Goal: Transaction & Acquisition: Book appointment/travel/reservation

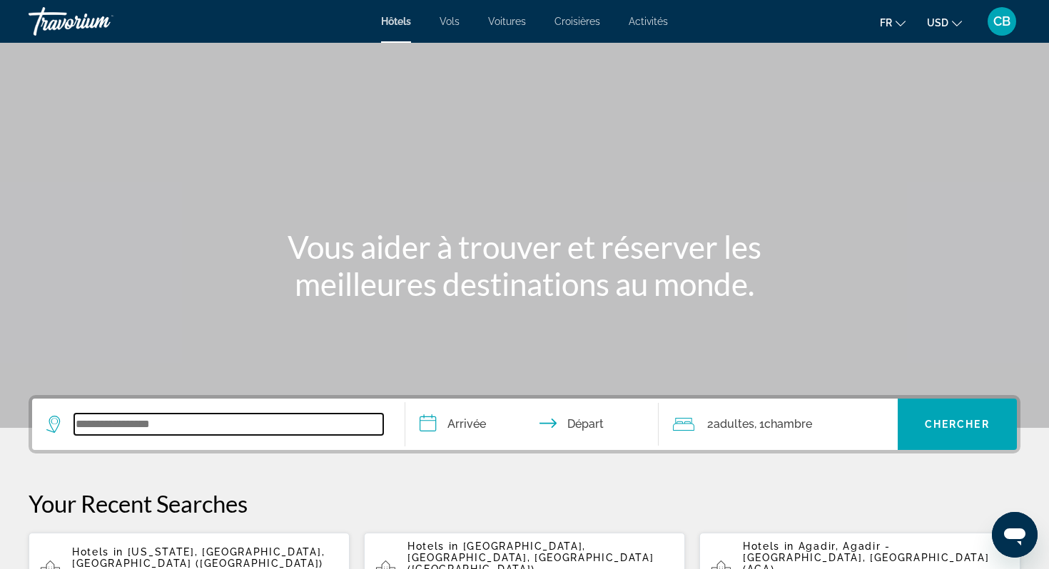
click at [165, 424] on input "Search widget" at bounding box center [228, 424] width 309 height 21
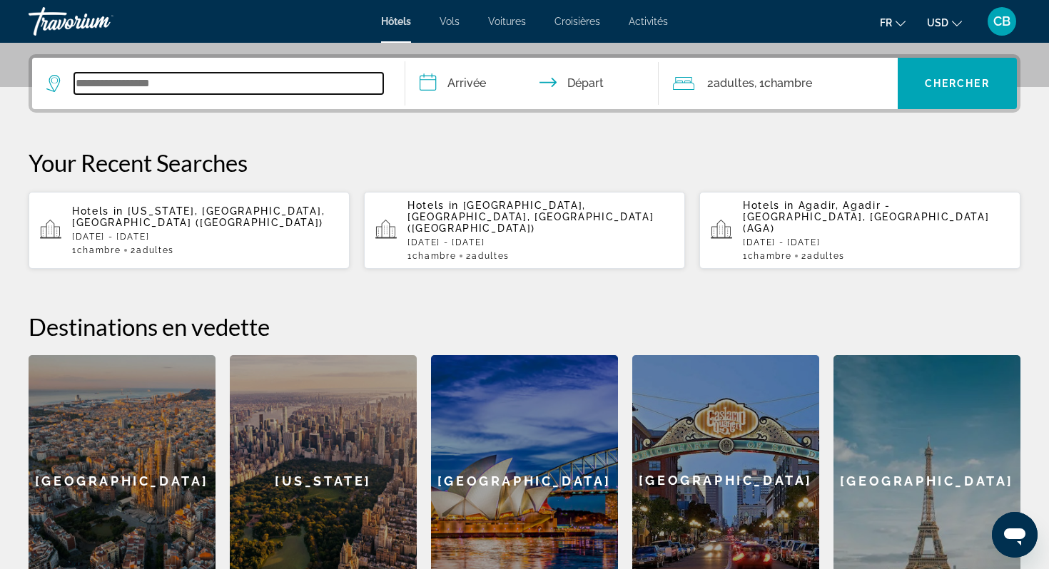
scroll to position [349, 0]
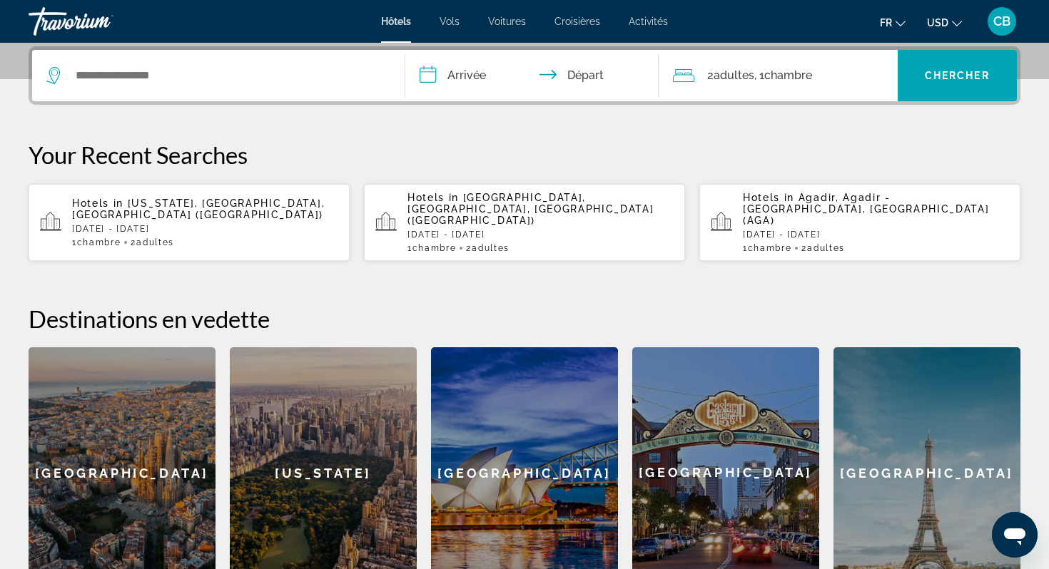
click at [949, 28] on button "USD USD ($) MXN (Mex$) CAD (Can$) GBP (£) EUR (€) AUD (A$) NZD (NZ$) CNY (CN¥)" at bounding box center [944, 22] width 35 height 21
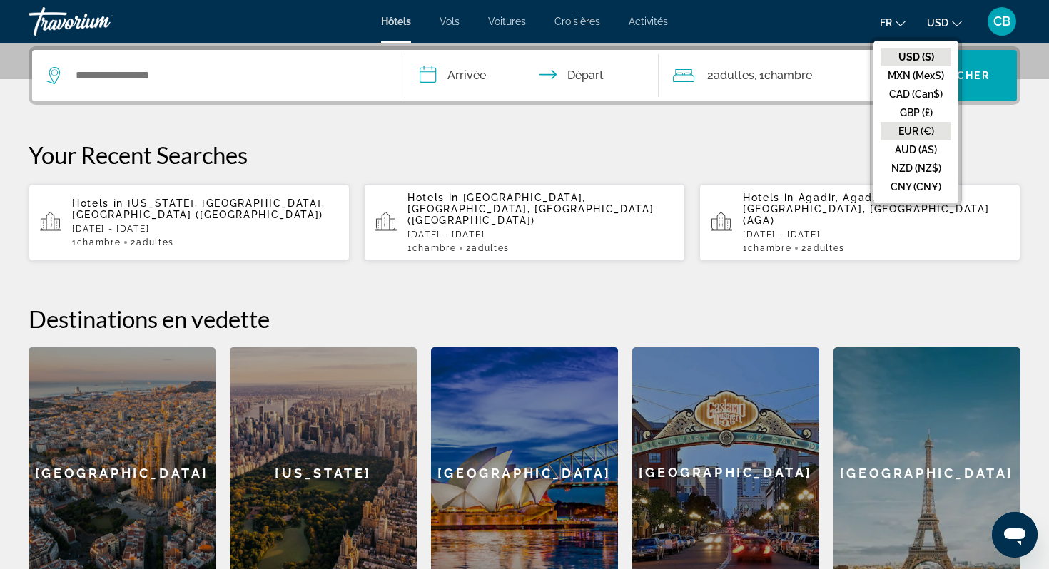
click at [915, 123] on button "EUR (€)" at bounding box center [915, 131] width 71 height 19
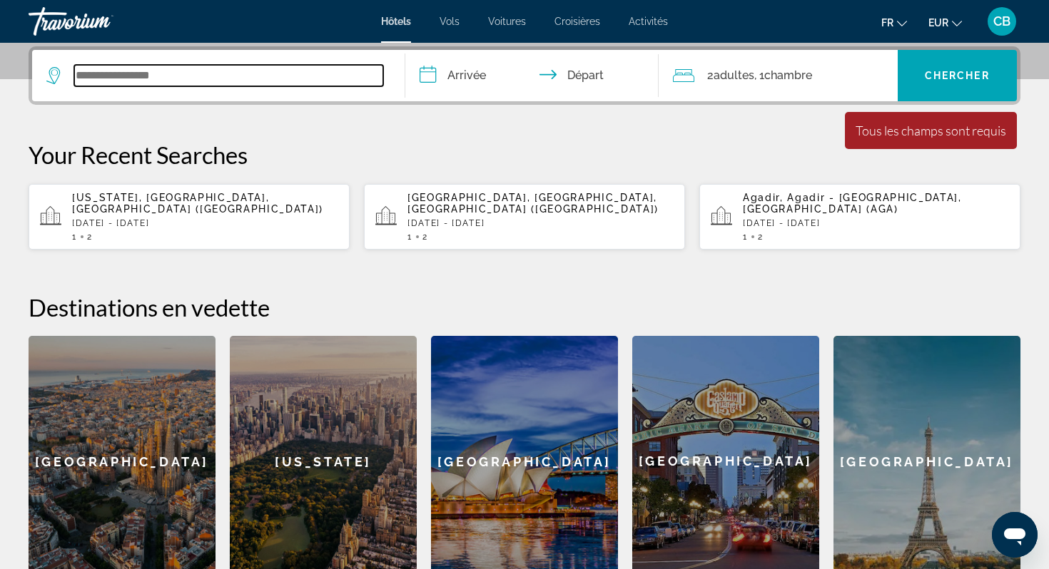
click at [303, 70] on input "Search widget" at bounding box center [228, 75] width 309 height 21
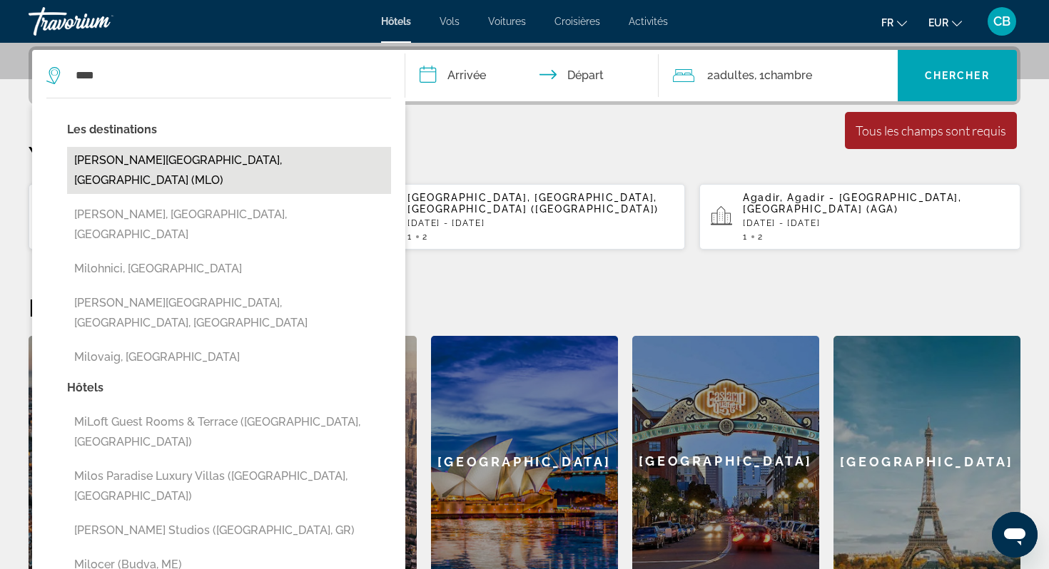
click at [245, 161] on button "[PERSON_NAME][GEOGRAPHIC_DATA], [GEOGRAPHIC_DATA] (MLO)" at bounding box center [229, 170] width 324 height 47
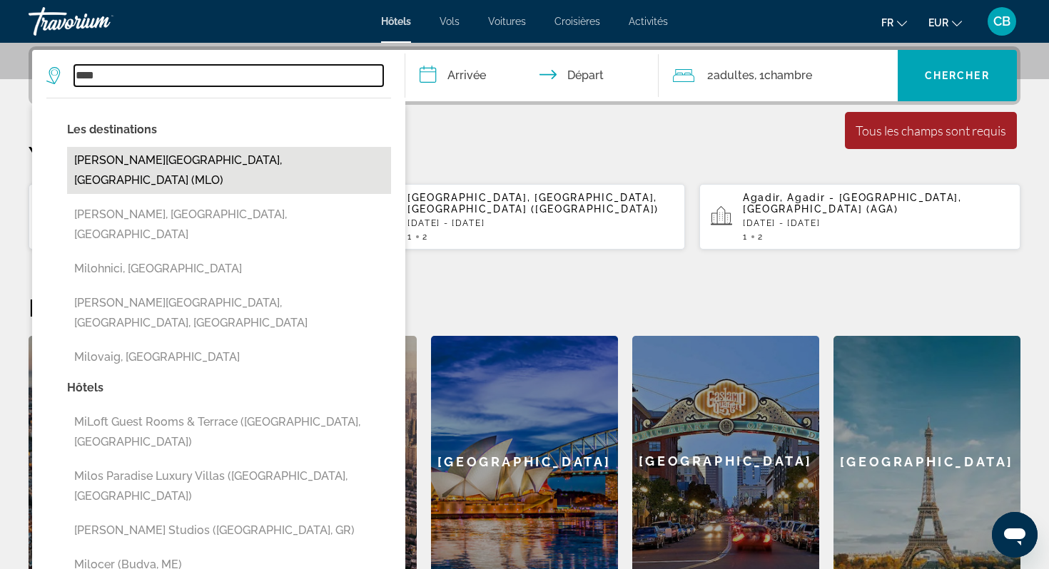
type input "**********"
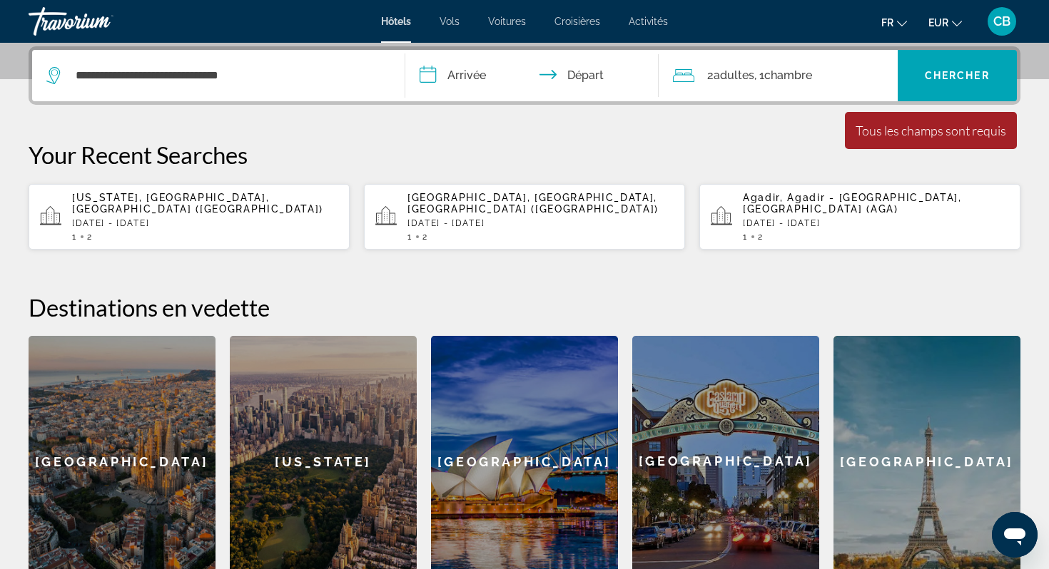
click at [458, 86] on input "**********" at bounding box center [534, 78] width 259 height 56
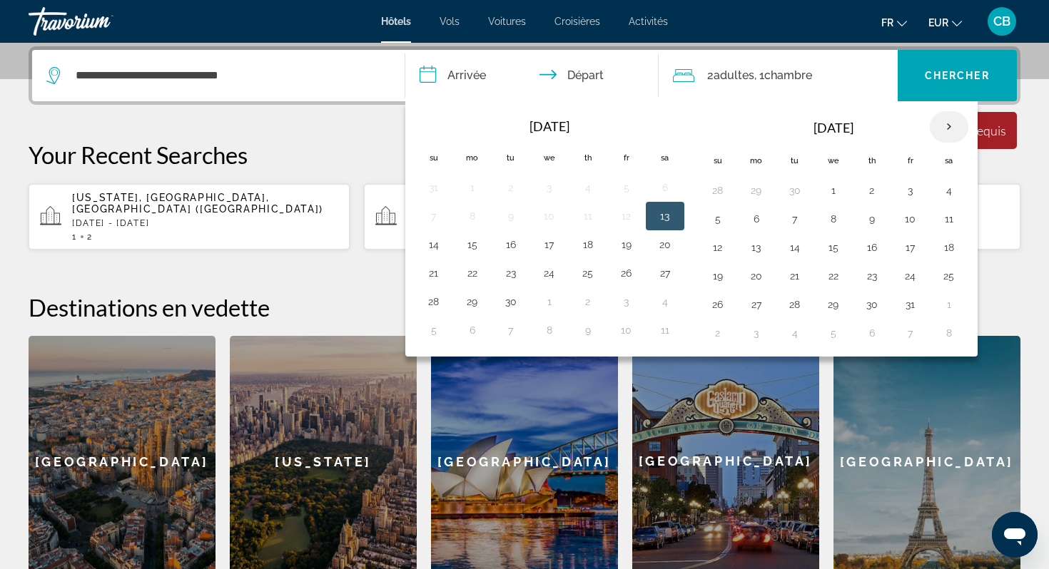
click at [953, 131] on th "Next month" at bounding box center [949, 126] width 39 height 31
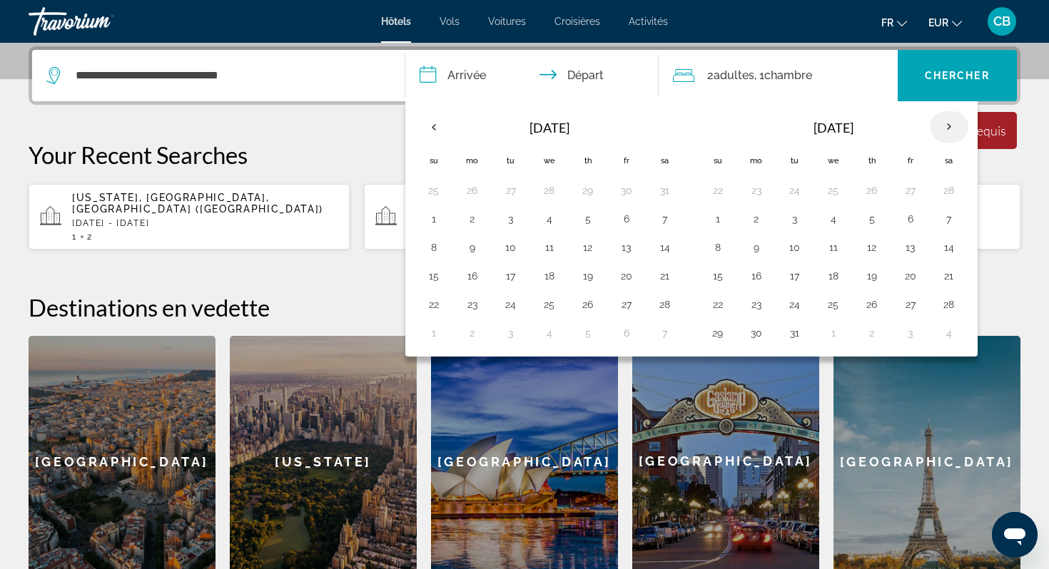
click at [953, 131] on th "Next month" at bounding box center [949, 126] width 39 height 31
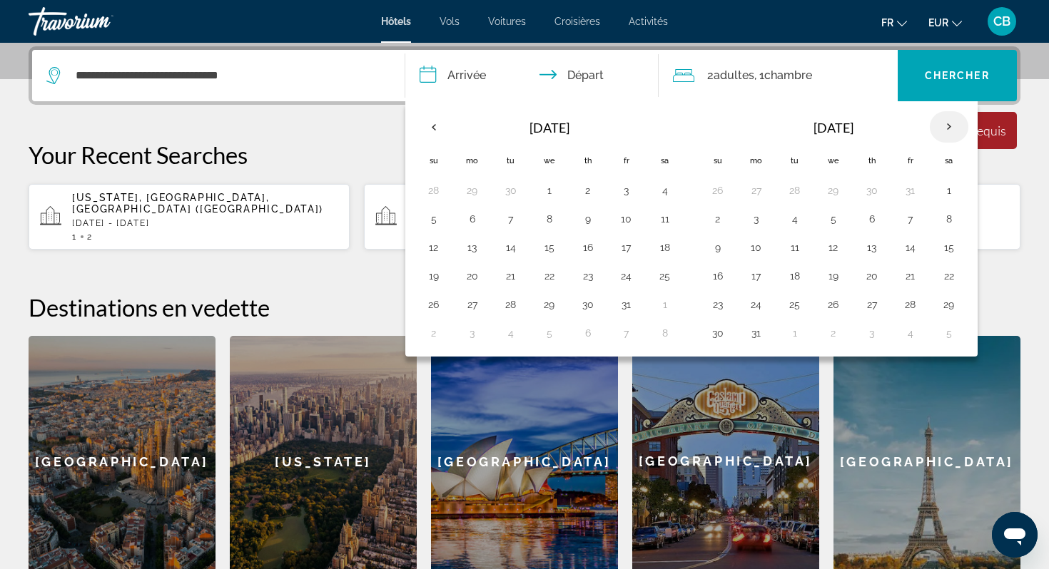
click at [953, 131] on th "Next month" at bounding box center [949, 126] width 39 height 31
click at [946, 199] on button "5" at bounding box center [949, 191] width 23 height 20
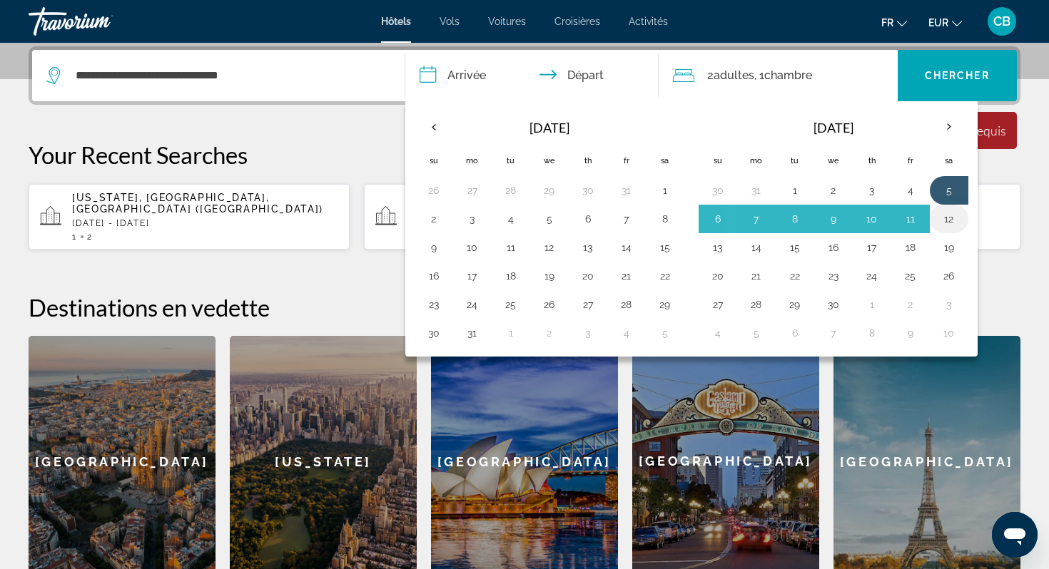
click at [947, 218] on button "12" at bounding box center [949, 219] width 23 height 20
type input "**********"
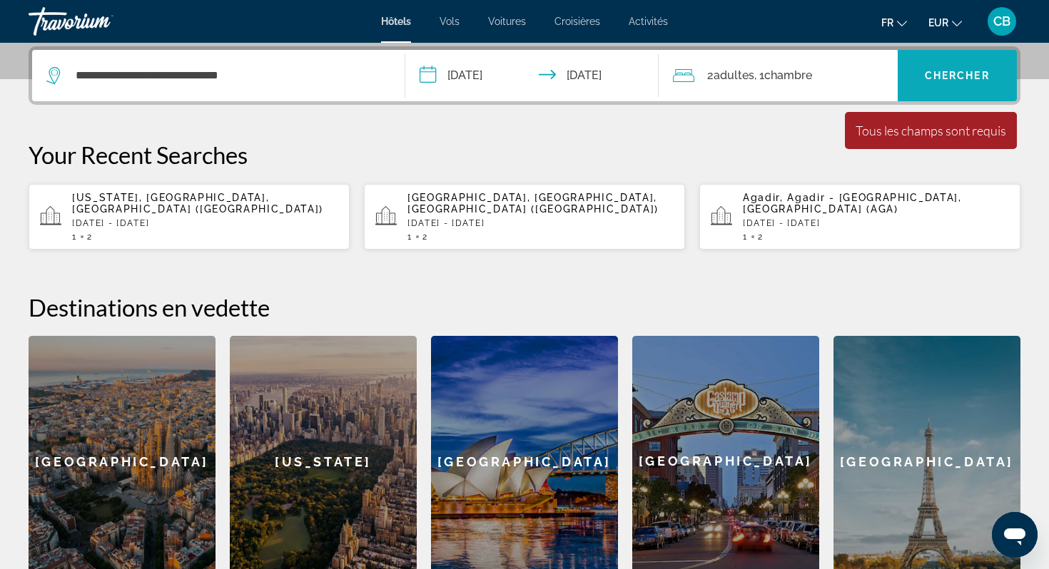
click at [941, 73] on span "Chercher" at bounding box center [957, 75] width 65 height 11
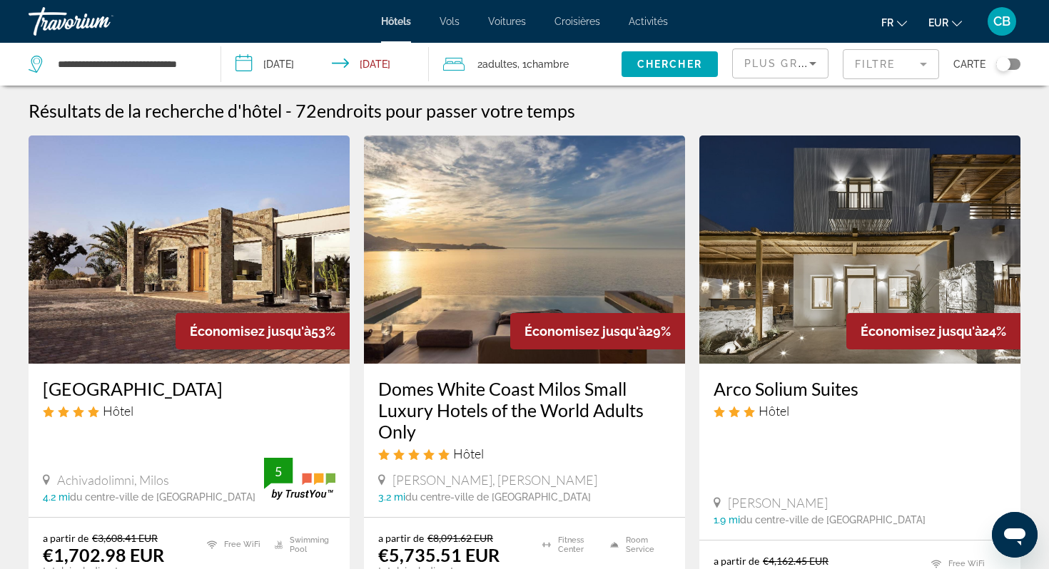
click at [777, 66] on span "Plus grandes économies" at bounding box center [829, 63] width 171 height 11
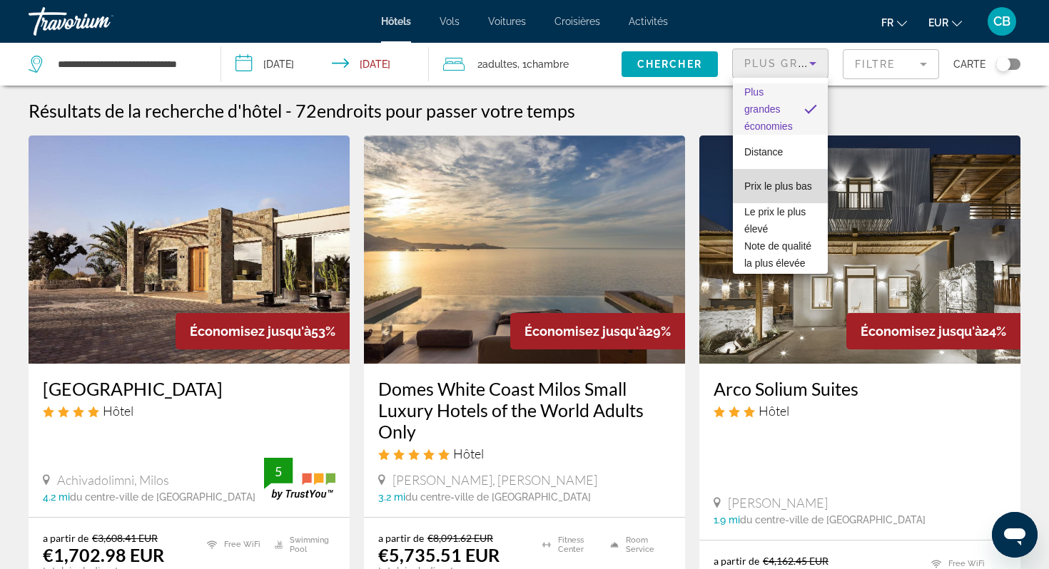
click at [778, 179] on span "Prix le plus bas" at bounding box center [778, 186] width 68 height 17
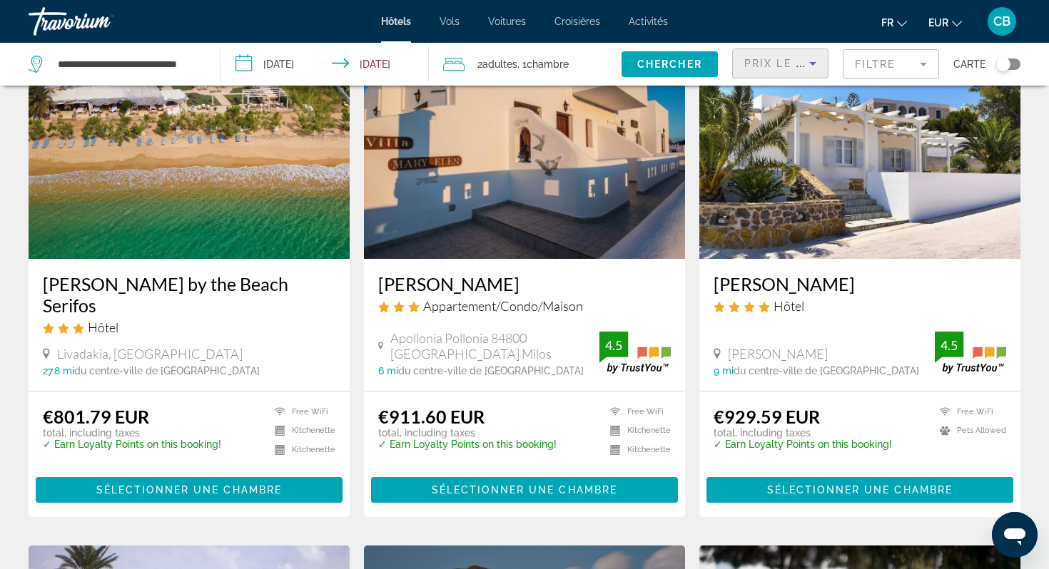
scroll to position [611, 0]
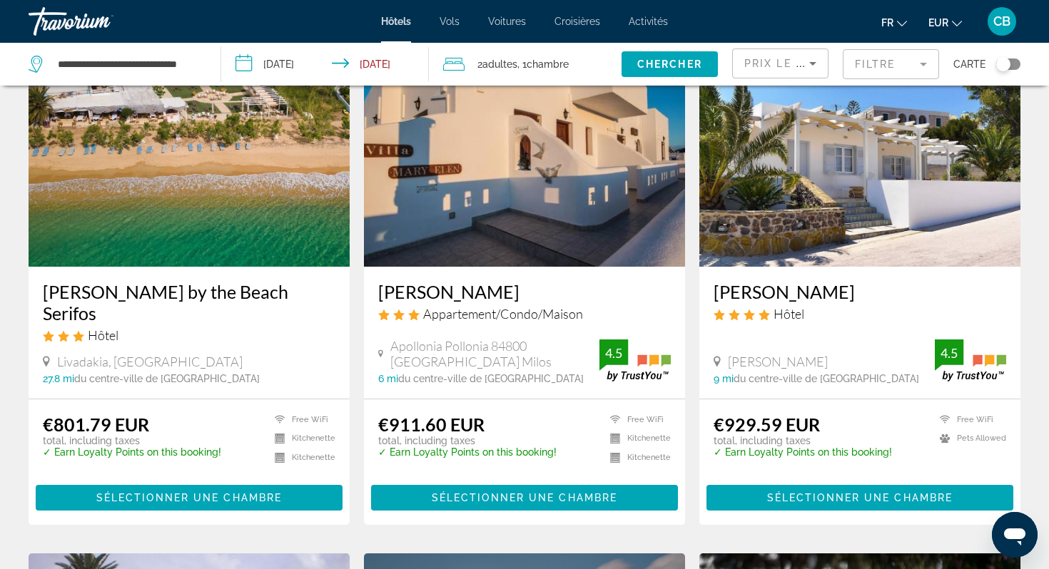
click at [579, 215] on img "Main content" at bounding box center [524, 153] width 321 height 228
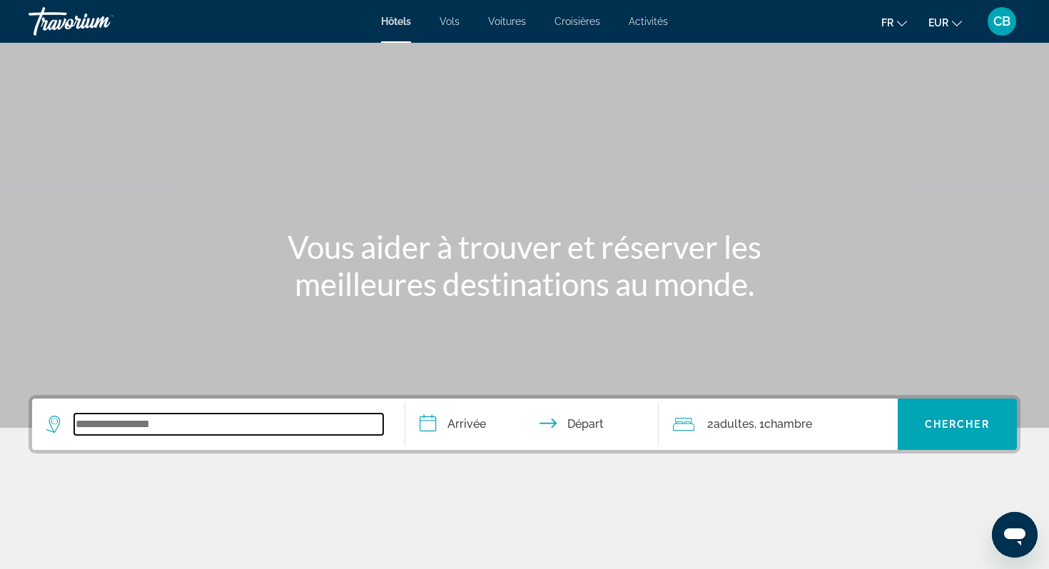
click at [206, 426] on input "Search widget" at bounding box center [228, 424] width 309 height 21
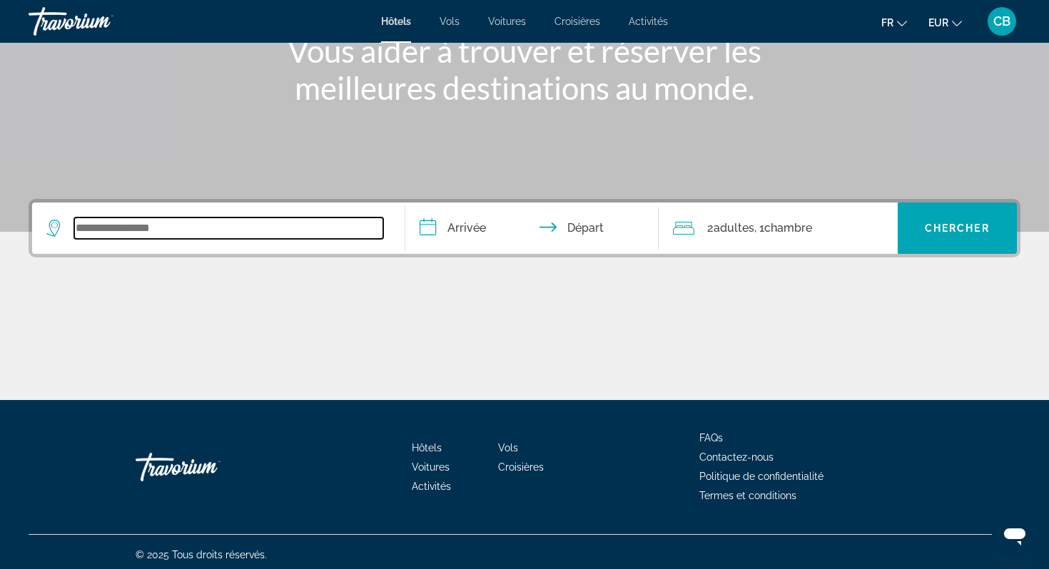
scroll to position [202, 0]
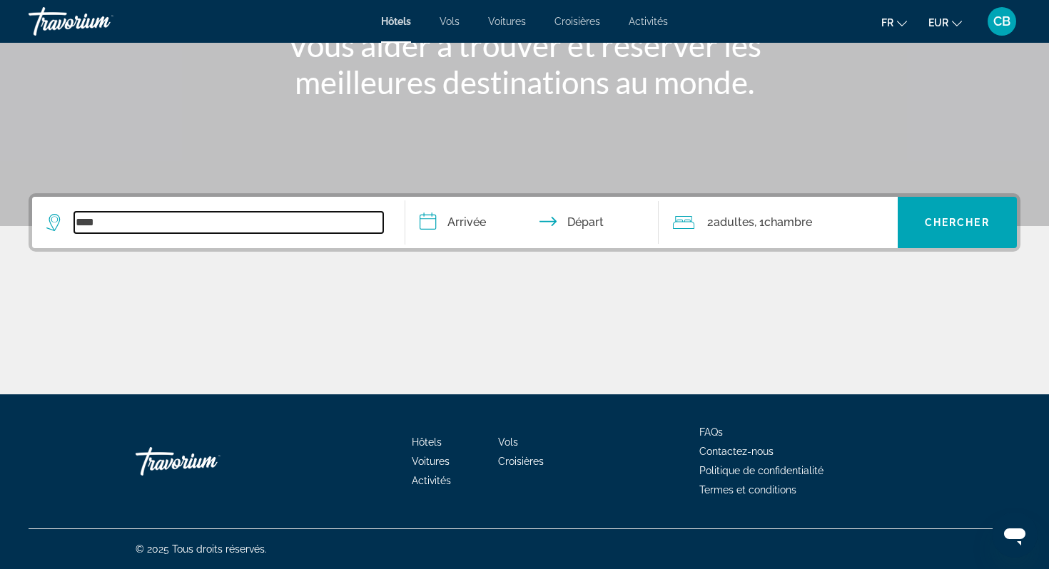
type input "*****"
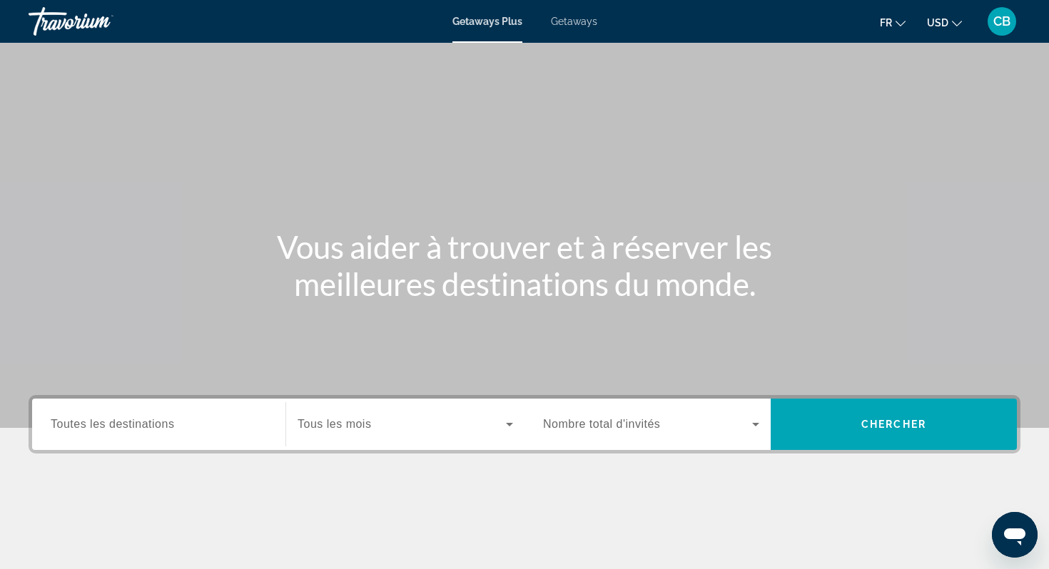
click at [134, 430] on span "Toutes les destinations" at bounding box center [112, 424] width 123 height 12
click at [134, 430] on input "Destination Toutes les destinations" at bounding box center [159, 425] width 216 height 17
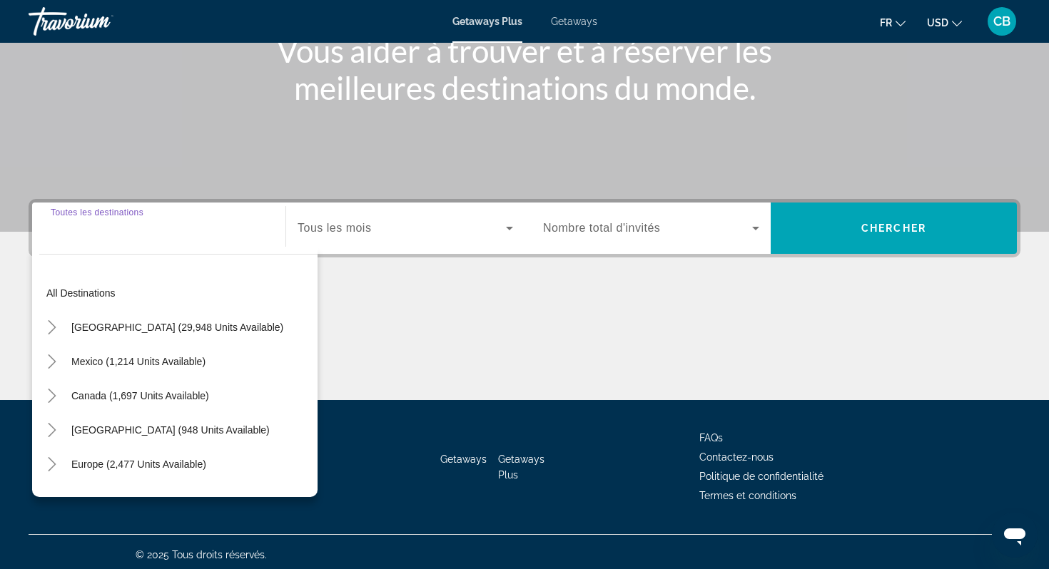
scroll to position [202, 0]
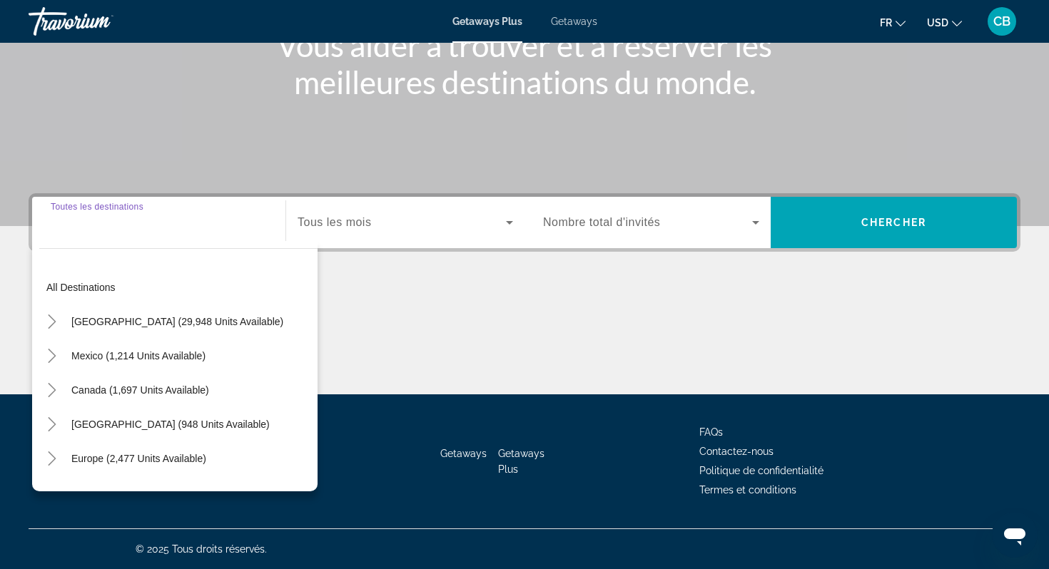
click at [948, 20] on button "USD USD ($) MXN (Mex$) CAD (Can$) GBP (£) EUR (€) AUD (A$) NZD (NZ$) CNY (CN¥)" at bounding box center [944, 22] width 35 height 21
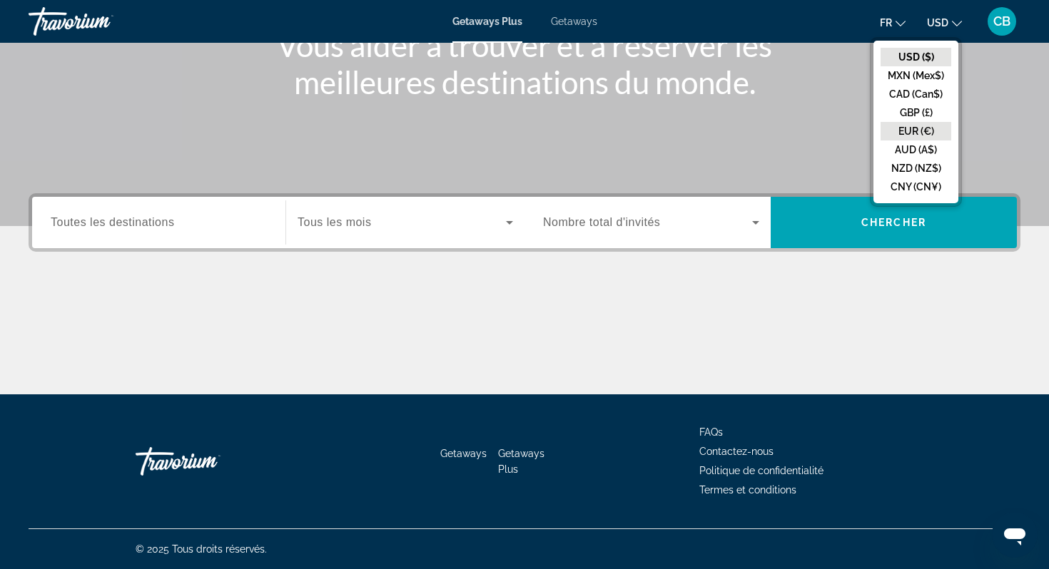
click at [921, 127] on button "EUR (€)" at bounding box center [915, 131] width 71 height 19
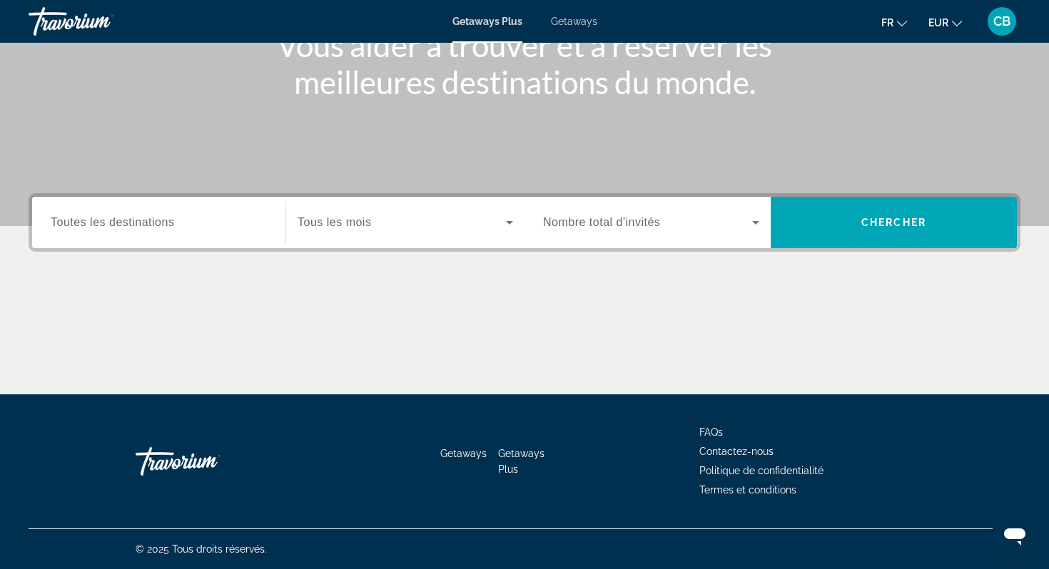
click at [213, 216] on input "Destination Toutes les destinations" at bounding box center [159, 223] width 216 height 17
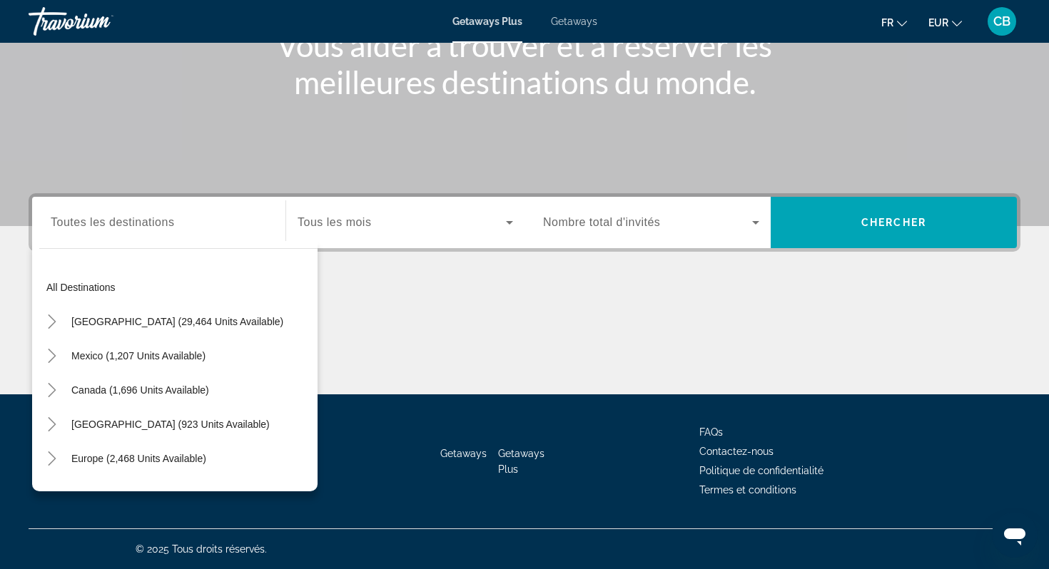
click at [176, 231] on div "Search widget" at bounding box center [159, 223] width 216 height 41
click at [51, 462] on icon "Toggle Europe (2,468 units available)" at bounding box center [52, 459] width 8 height 14
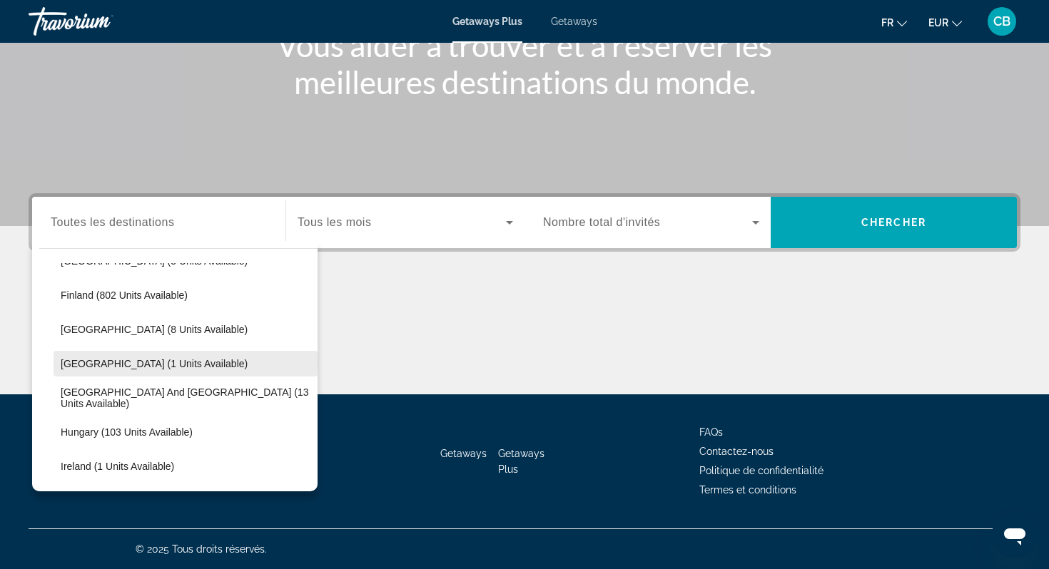
scroll to position [338, 0]
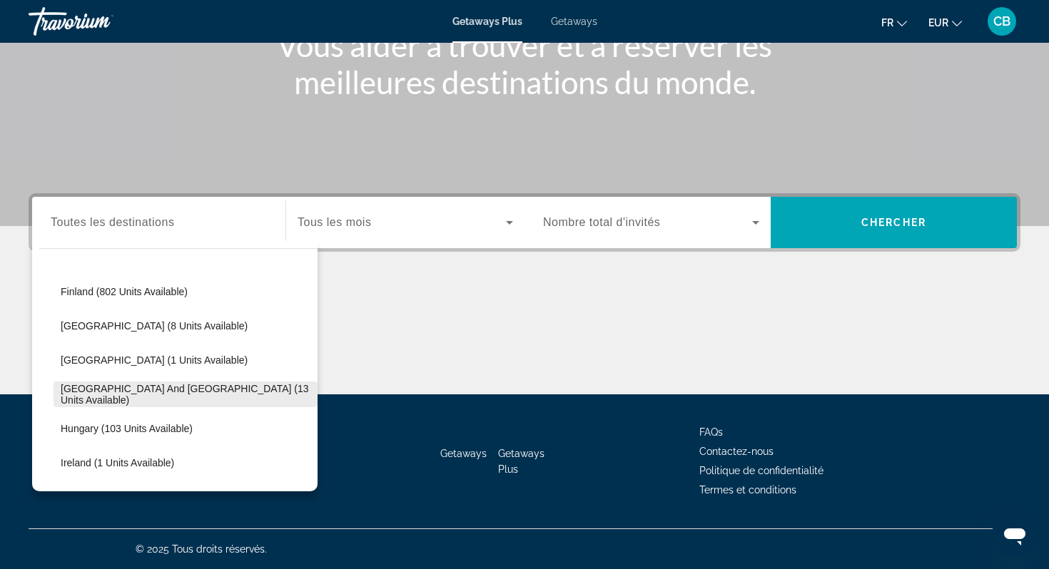
click at [128, 394] on span "Greece and Cyprus (13 units available)" at bounding box center [186, 394] width 250 height 23
type input "**********"
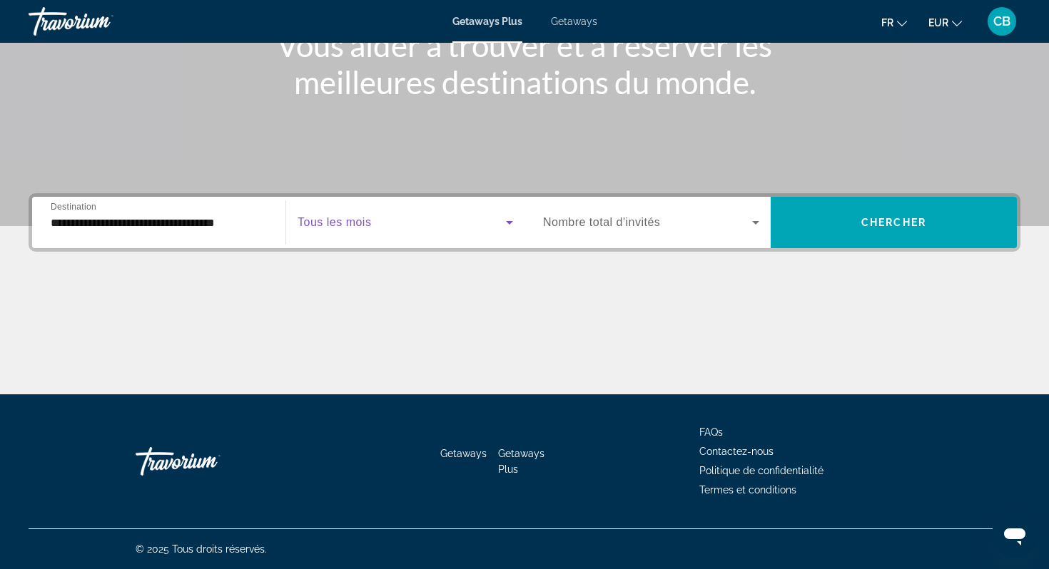
click at [447, 221] on span "Search widget" at bounding box center [402, 222] width 208 height 17
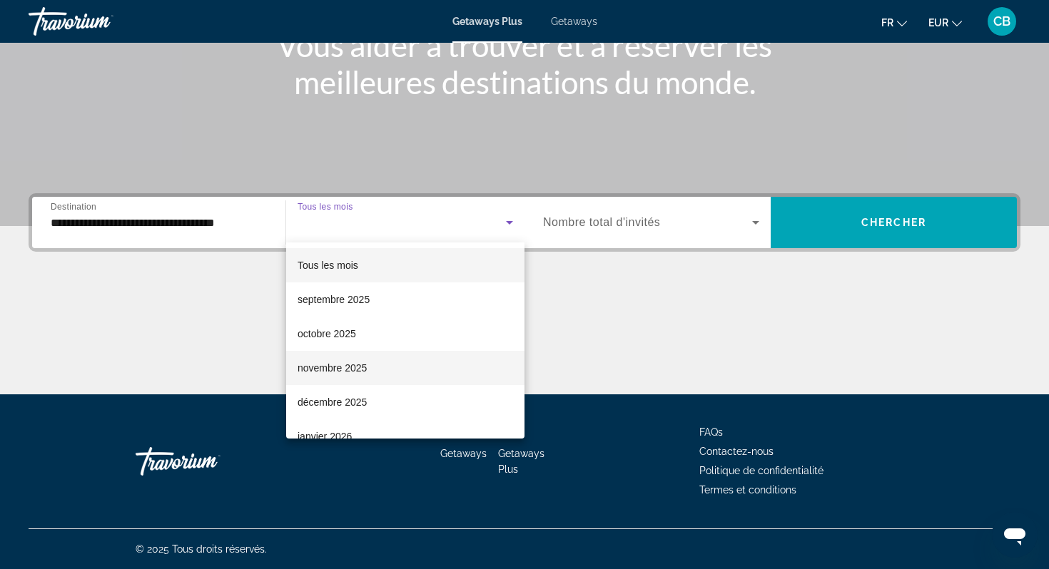
scroll to position [295, 0]
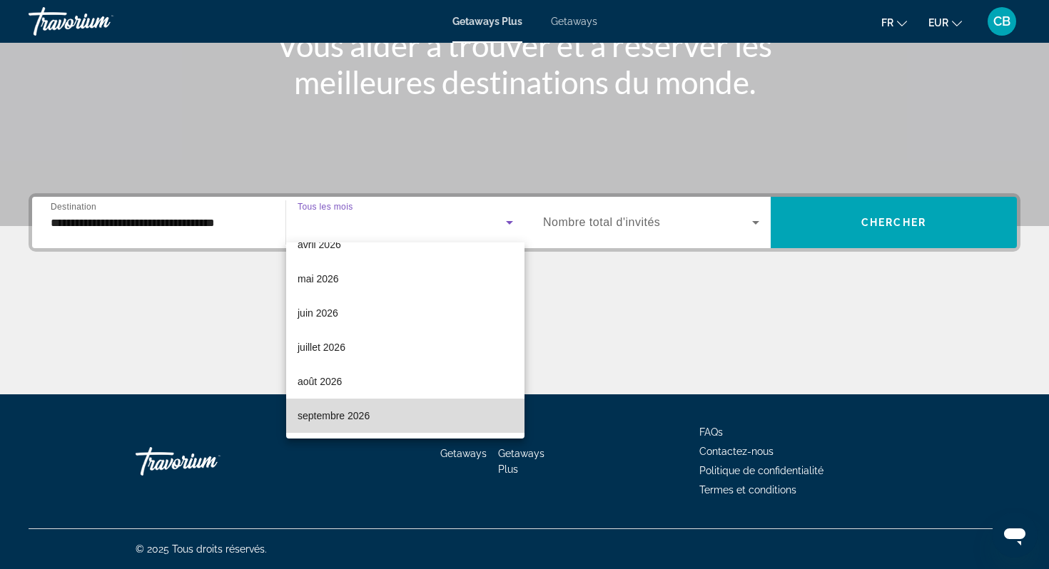
click at [372, 414] on mat-option "septembre 2026" at bounding box center [405, 416] width 238 height 34
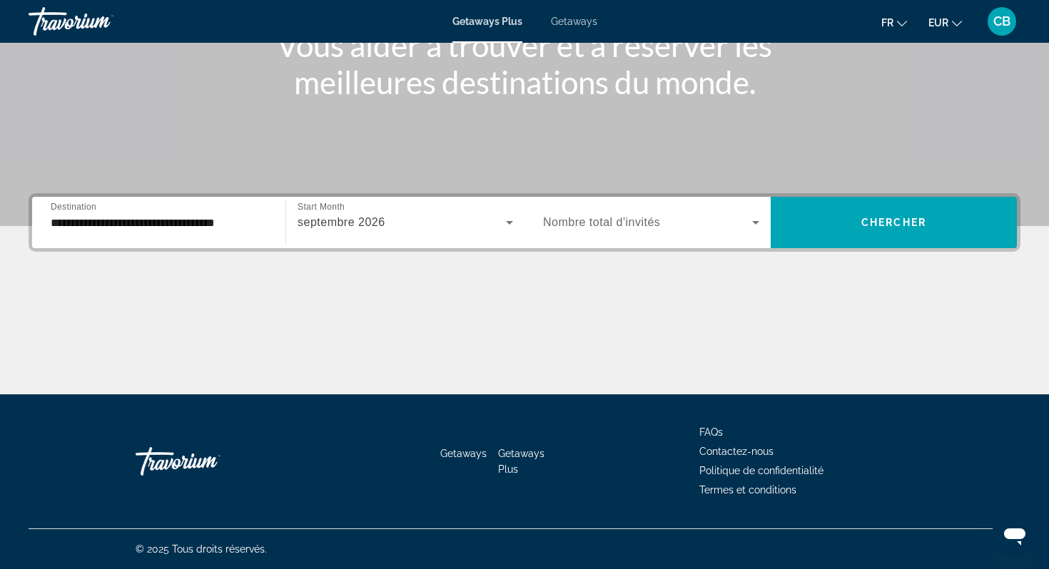
click at [642, 232] on div "Search widget" at bounding box center [651, 223] width 216 height 40
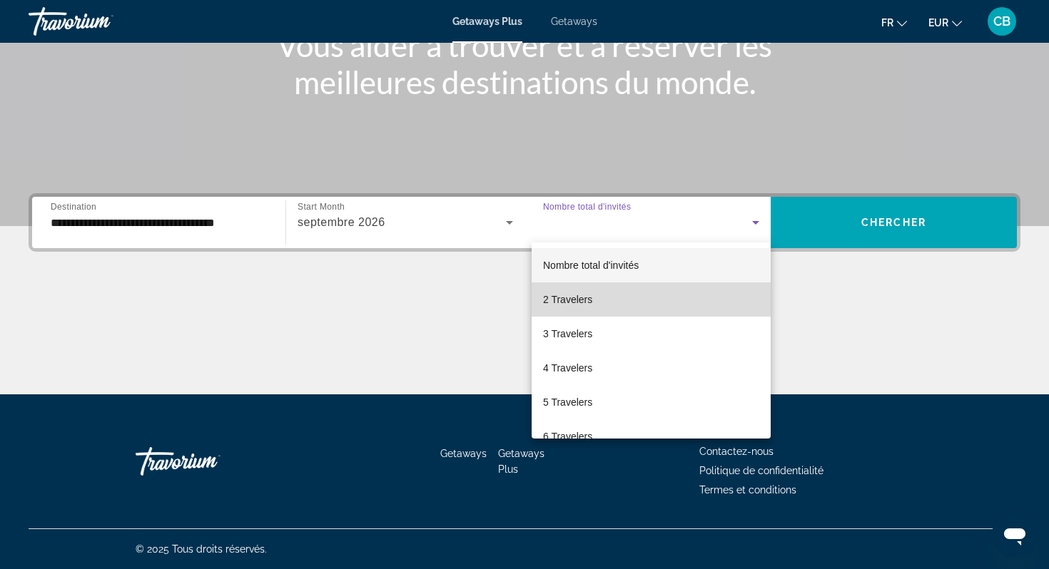
click at [617, 308] on mat-option "2 Travelers" at bounding box center [651, 300] width 239 height 34
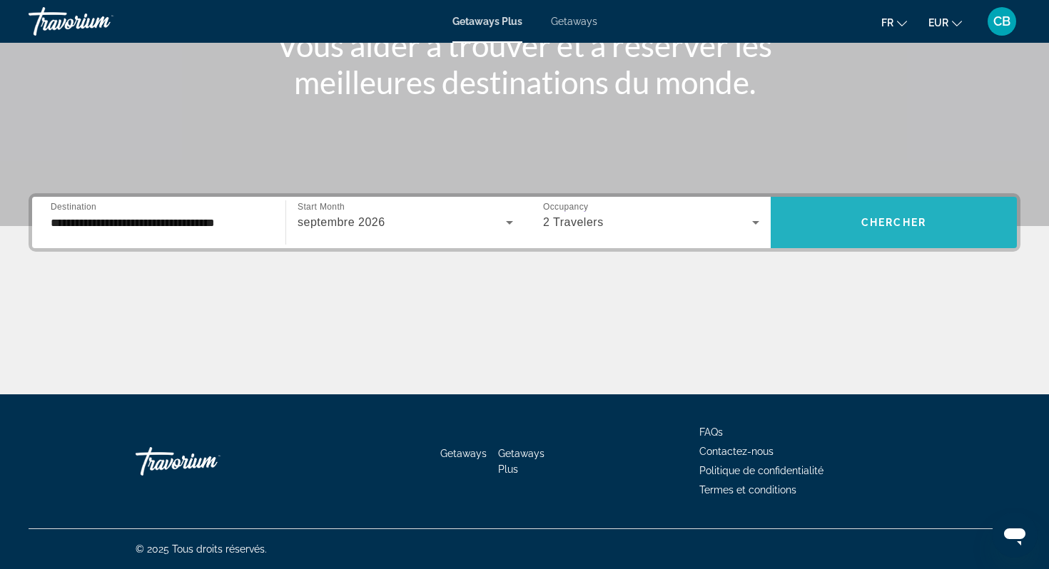
click at [821, 233] on span "Search widget" at bounding box center [894, 222] width 246 height 34
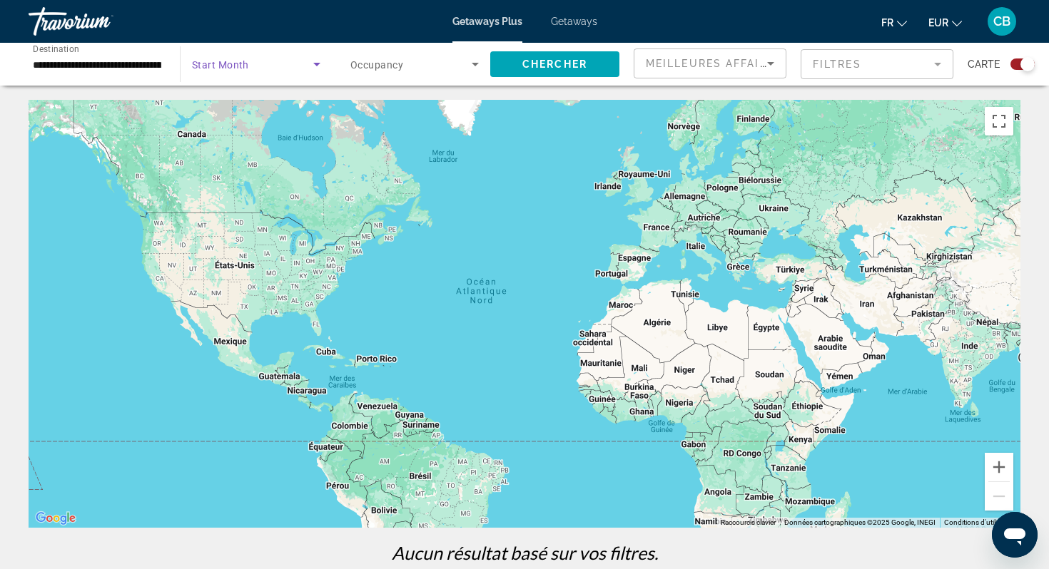
click at [291, 70] on span "Search widget" at bounding box center [252, 64] width 121 height 17
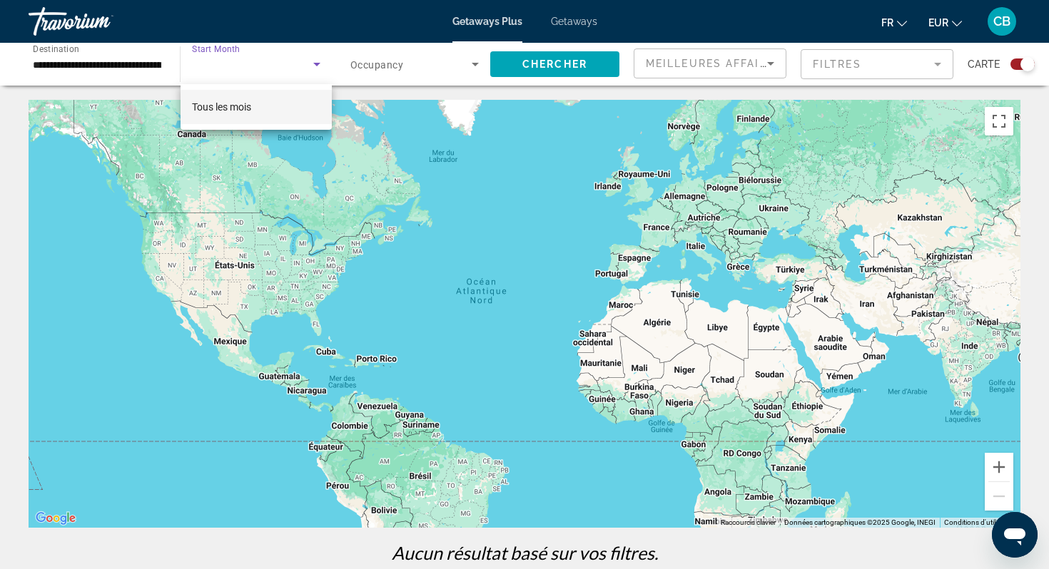
click at [312, 59] on div at bounding box center [524, 284] width 1049 height 569
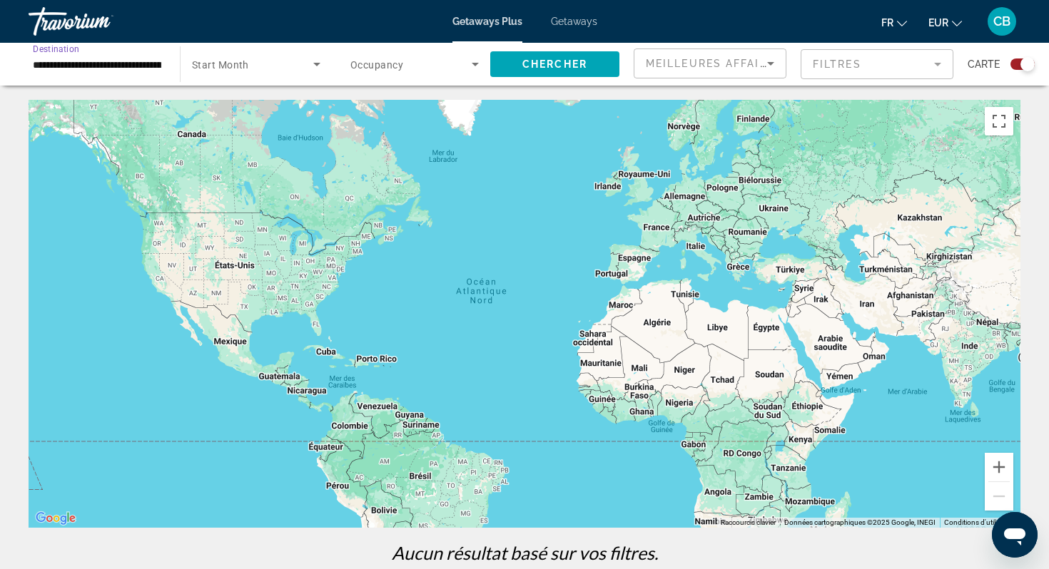
click at [159, 64] on input "**********" at bounding box center [97, 64] width 128 height 17
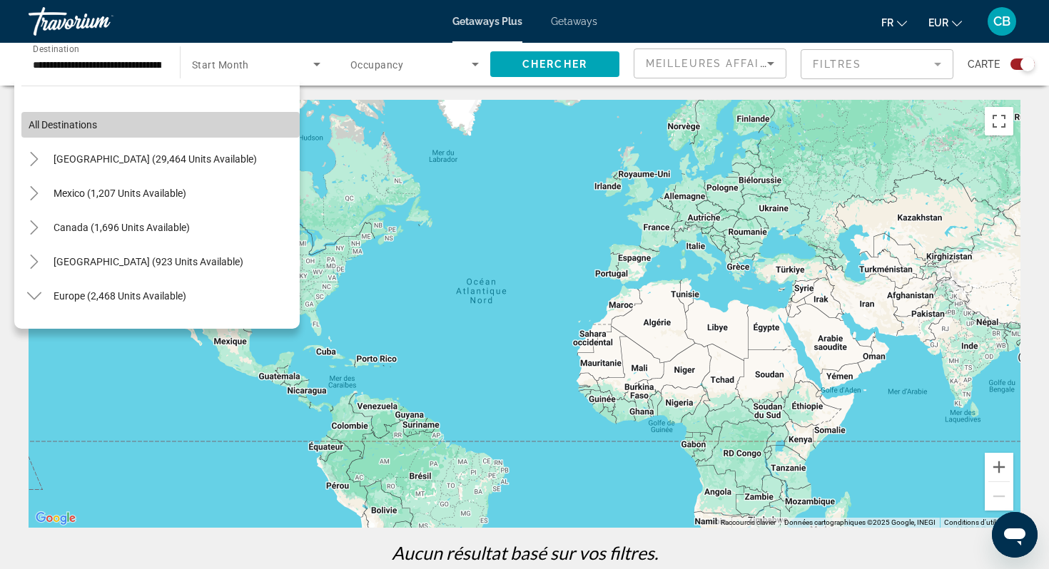
click at [133, 130] on span "Search widget" at bounding box center [160, 125] width 278 height 34
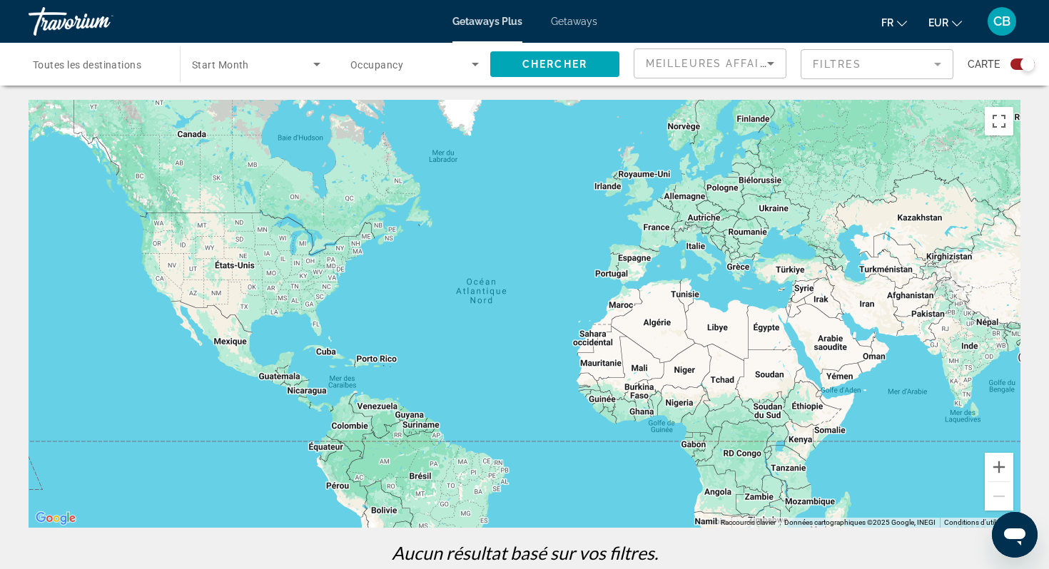
click at [250, 70] on span "Search widget" at bounding box center [252, 64] width 121 height 17
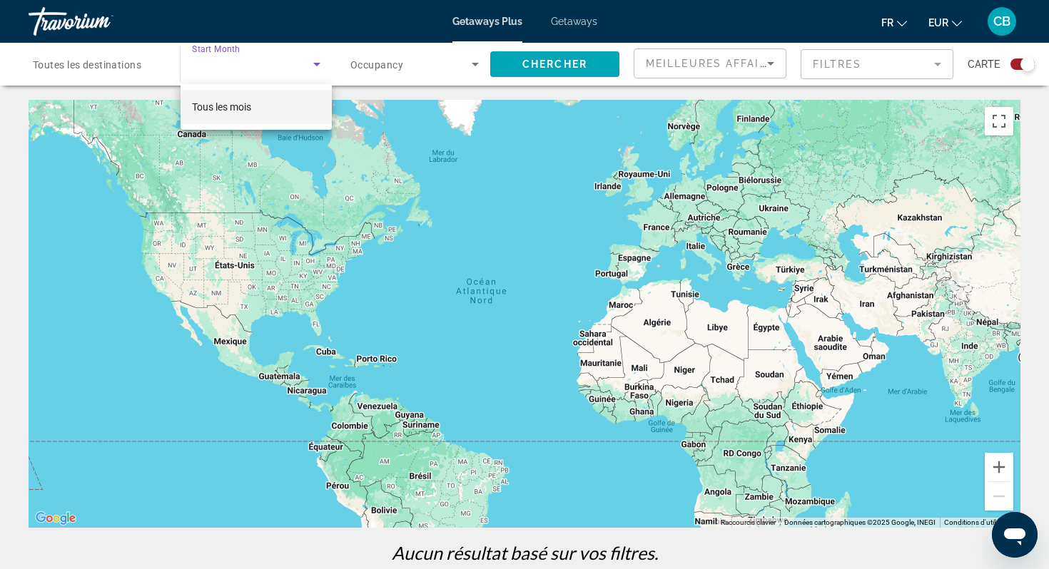
click at [536, 71] on div at bounding box center [524, 284] width 1049 height 569
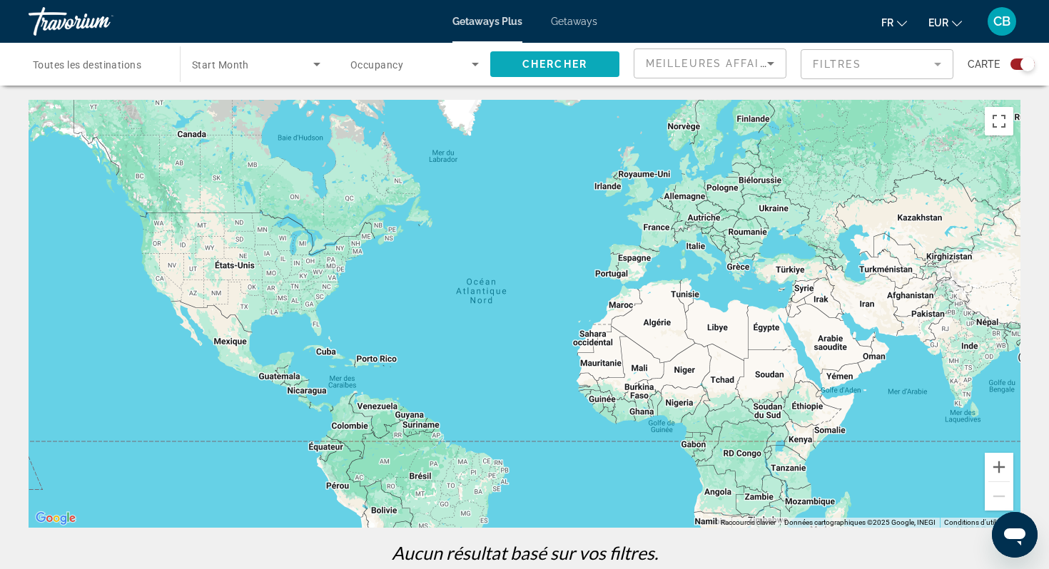
click at [536, 71] on span "Search widget" at bounding box center [554, 64] width 129 height 34
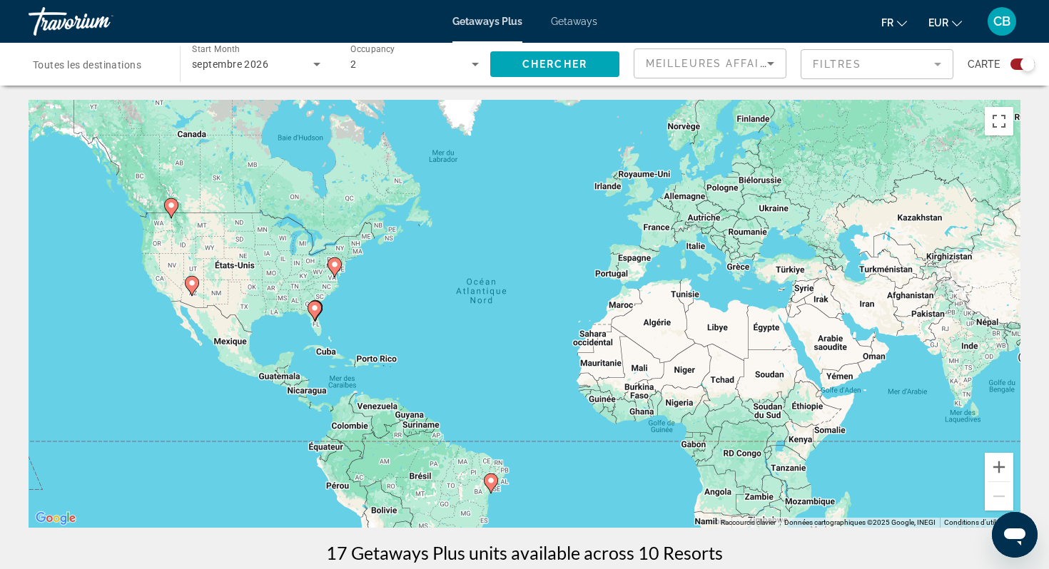
click at [577, 22] on span "Getaways" at bounding box center [574, 21] width 46 height 11
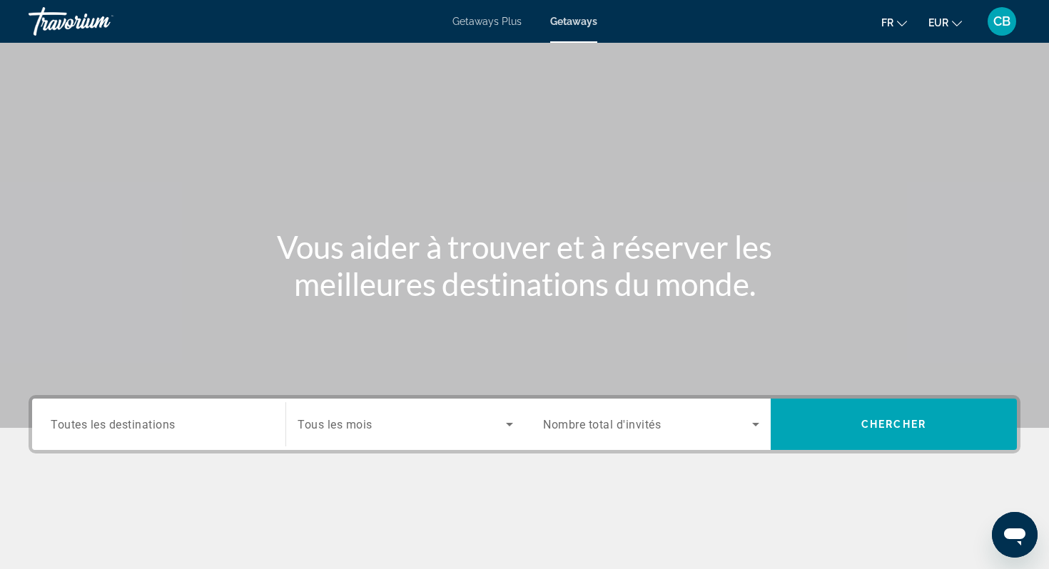
click at [167, 425] on span "Toutes les destinations" at bounding box center [113, 424] width 125 height 14
click at [167, 425] on input "Destination Toutes les destinations" at bounding box center [159, 425] width 216 height 17
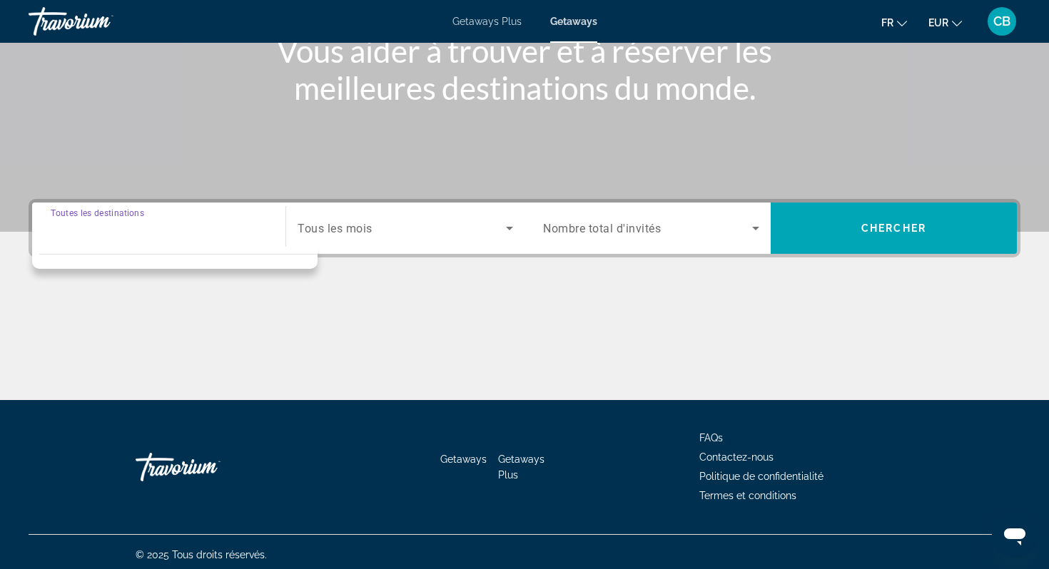
scroll to position [202, 0]
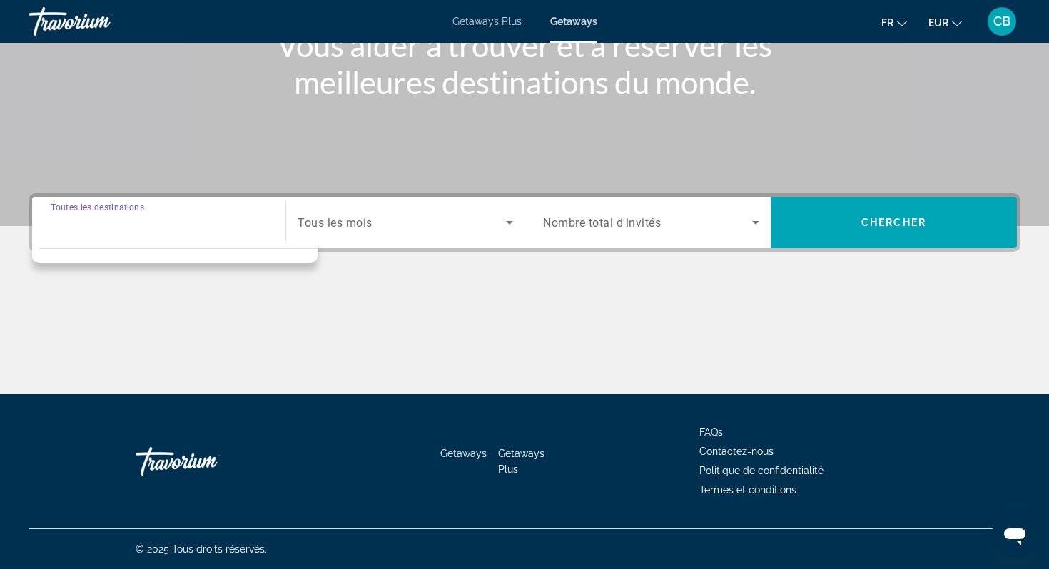
click at [142, 223] on input "Destination Toutes les destinations" at bounding box center [159, 223] width 216 height 17
click at [356, 219] on span "Tous les mois" at bounding box center [335, 223] width 75 height 14
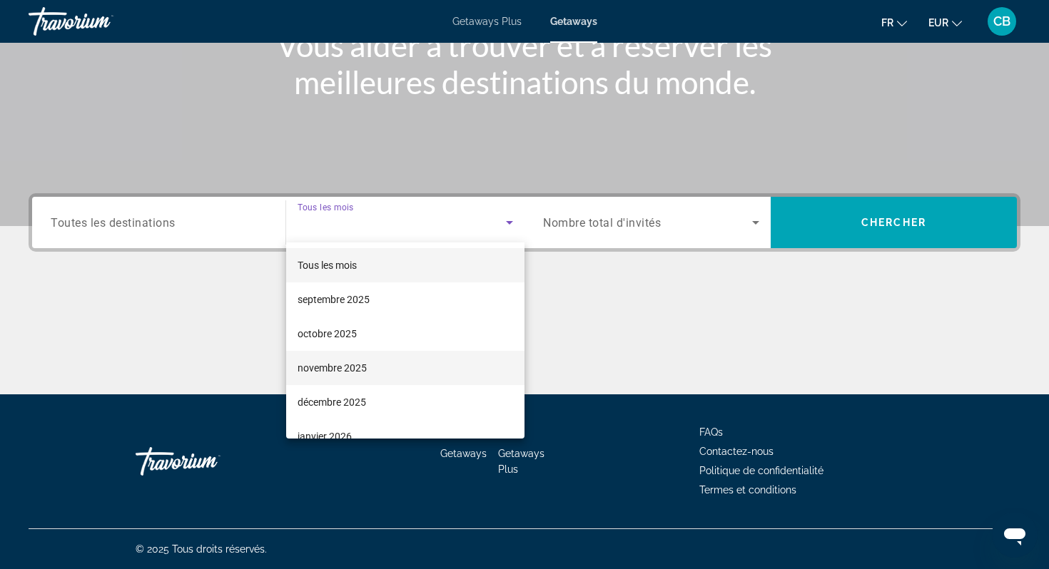
scroll to position [295, 0]
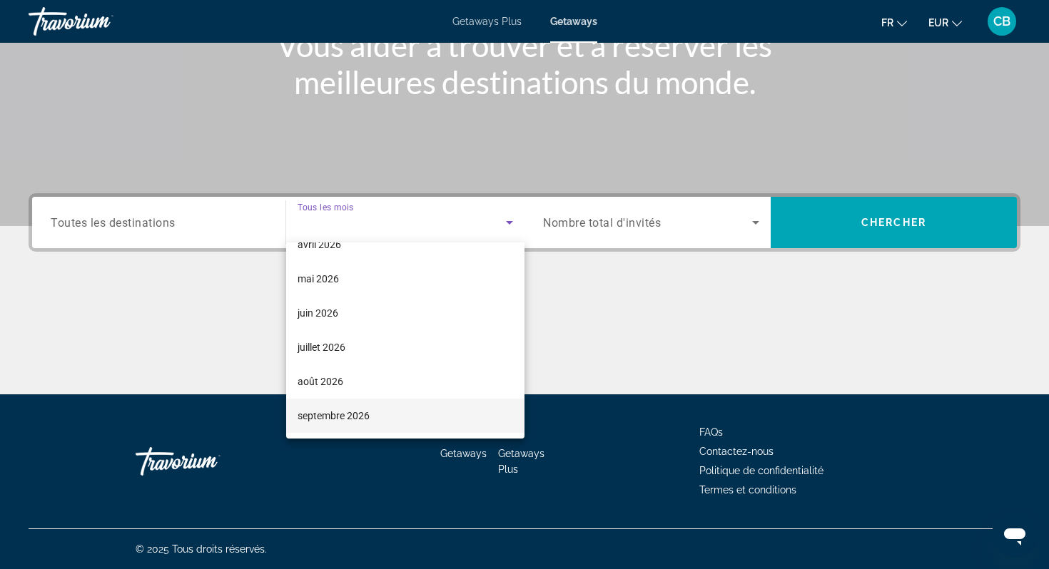
click at [340, 415] on span "septembre 2026" at bounding box center [334, 415] width 72 height 17
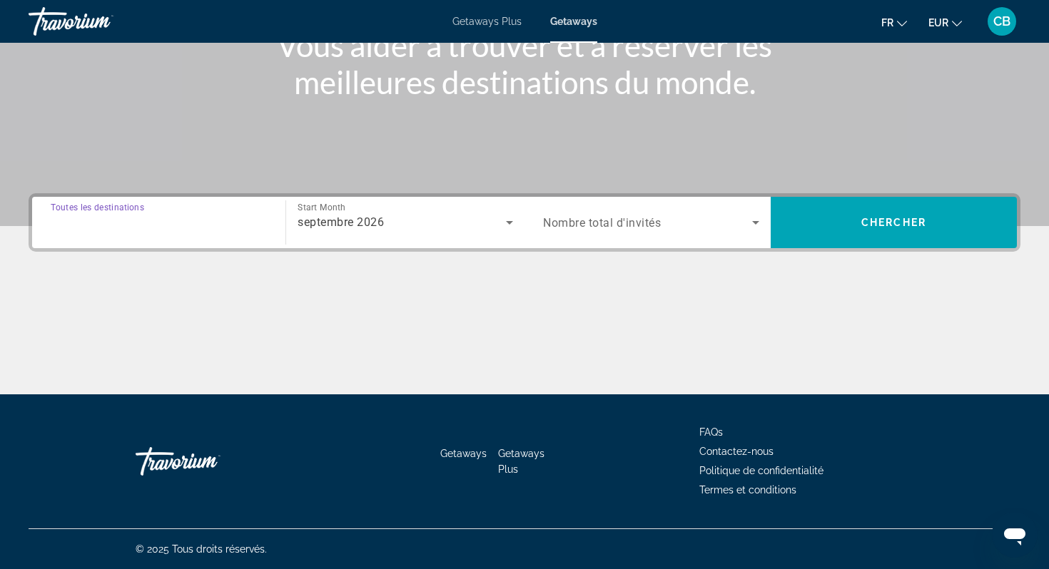
click at [204, 220] on input "Destination Toutes les destinations" at bounding box center [159, 223] width 216 height 17
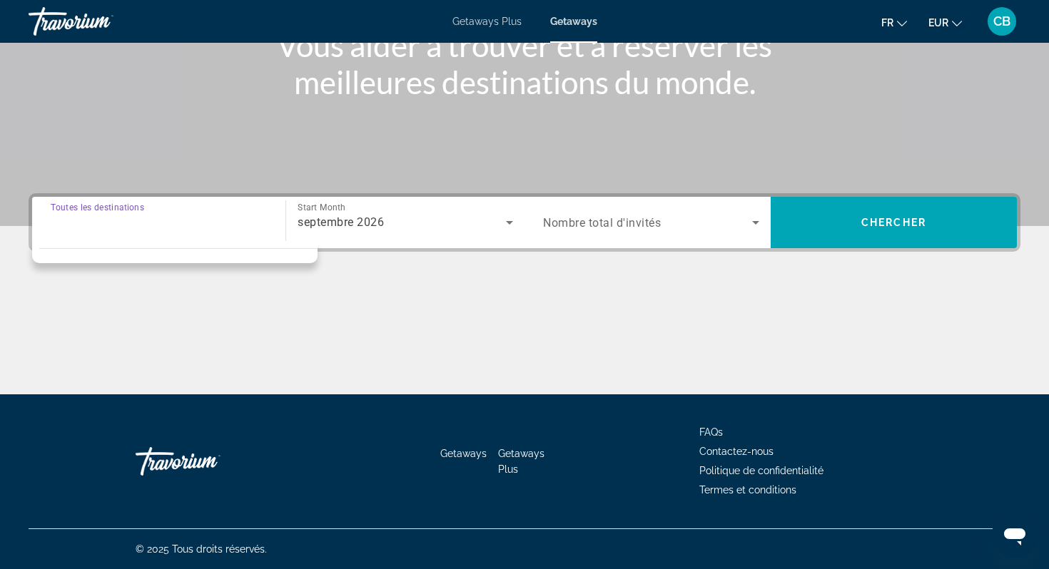
click at [628, 228] on span "Nombre total d'invités" at bounding box center [602, 223] width 118 height 14
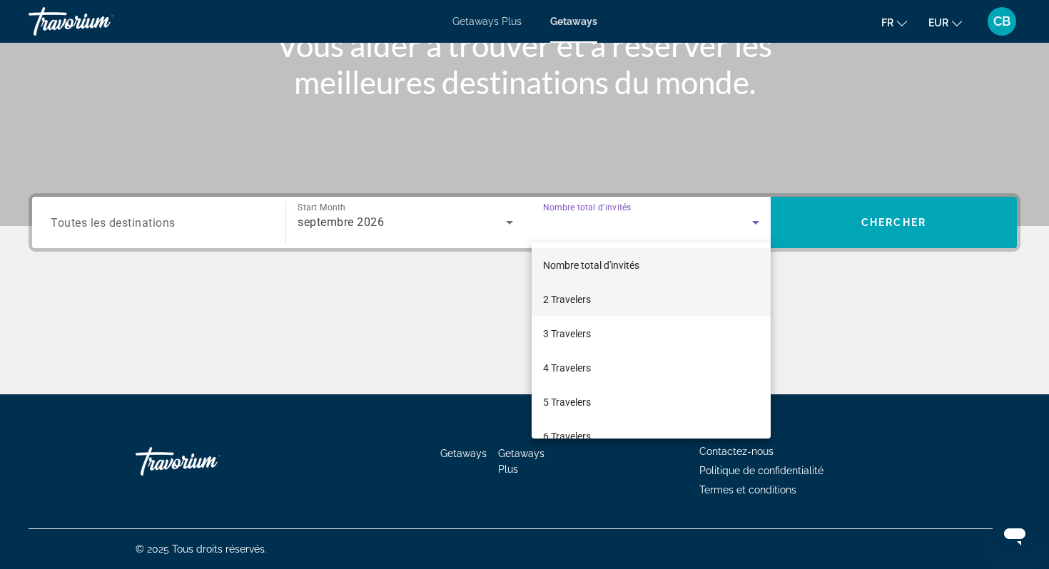
click at [636, 298] on mat-option "2 Travelers" at bounding box center [651, 300] width 239 height 34
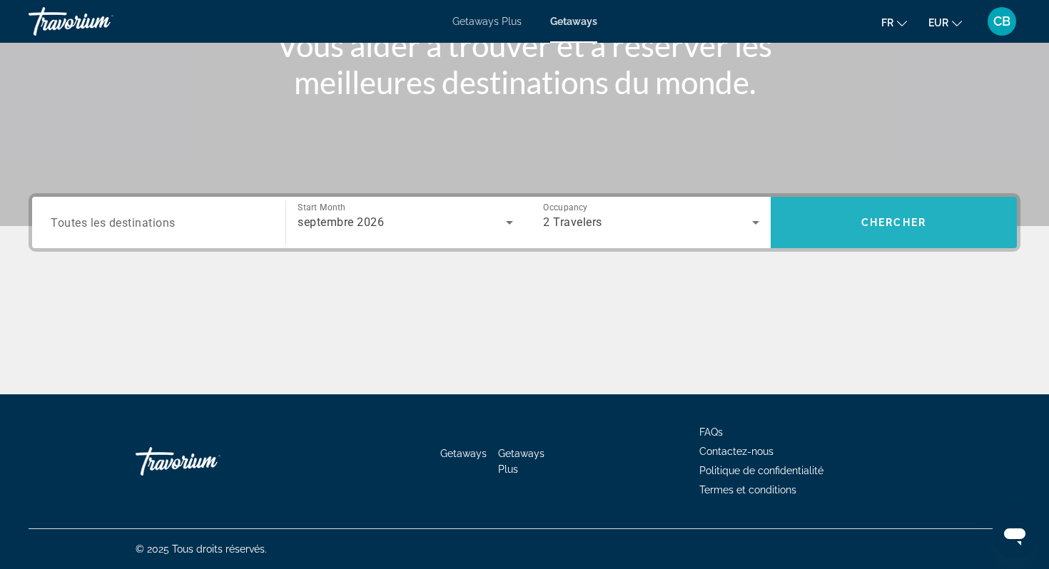
click at [883, 220] on span "Chercher" at bounding box center [893, 222] width 65 height 11
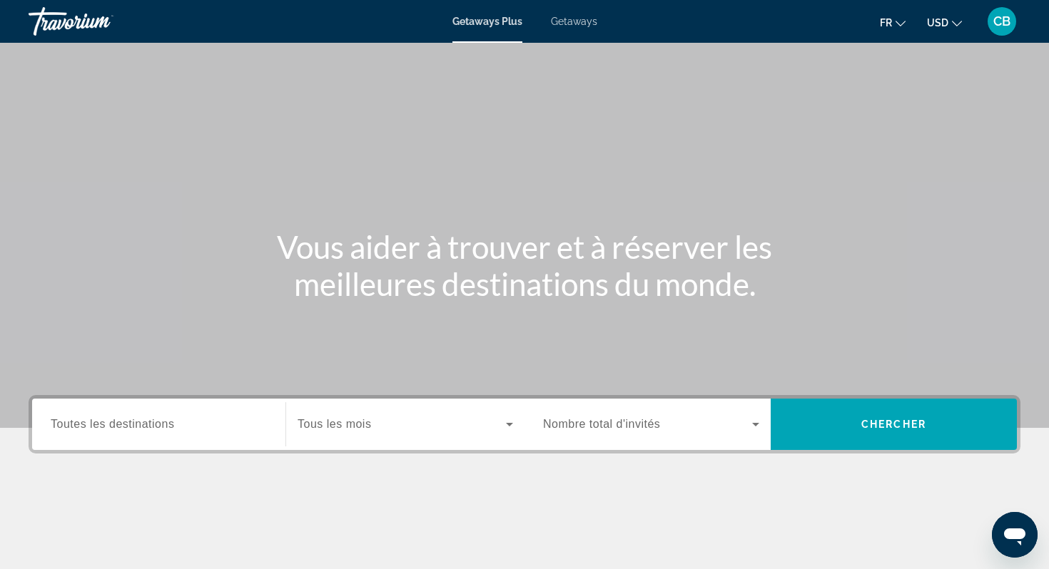
click at [578, 20] on span "Getaways" at bounding box center [574, 21] width 46 height 11
click at [169, 425] on span "Toutes les destinations" at bounding box center [112, 424] width 123 height 12
click at [169, 425] on input "Destination Toutes les destinations" at bounding box center [159, 425] width 216 height 17
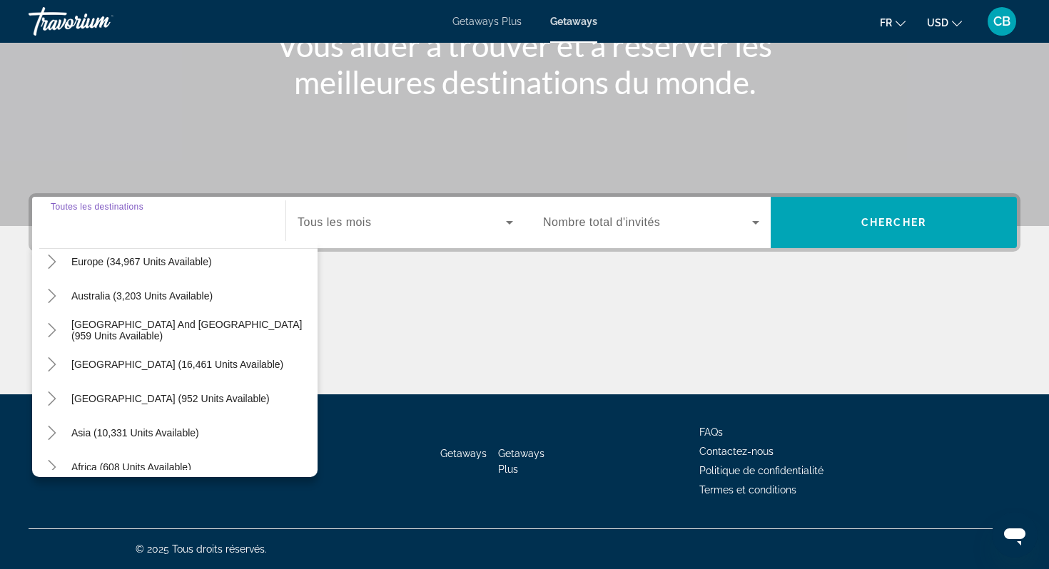
scroll to position [176, 0]
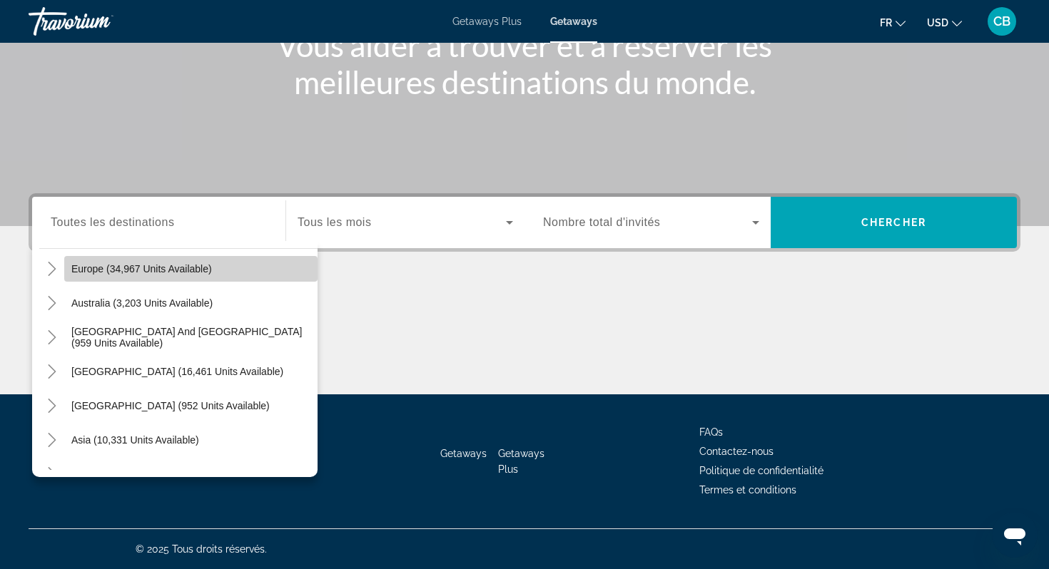
click at [168, 278] on span "Search widget" at bounding box center [190, 269] width 253 height 34
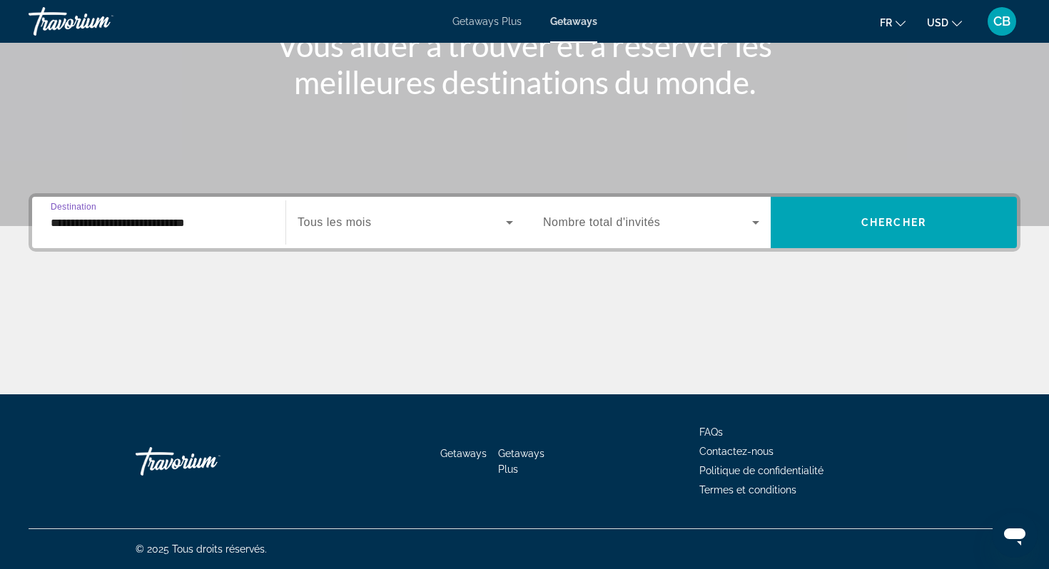
click at [164, 215] on input "**********" at bounding box center [159, 223] width 216 height 17
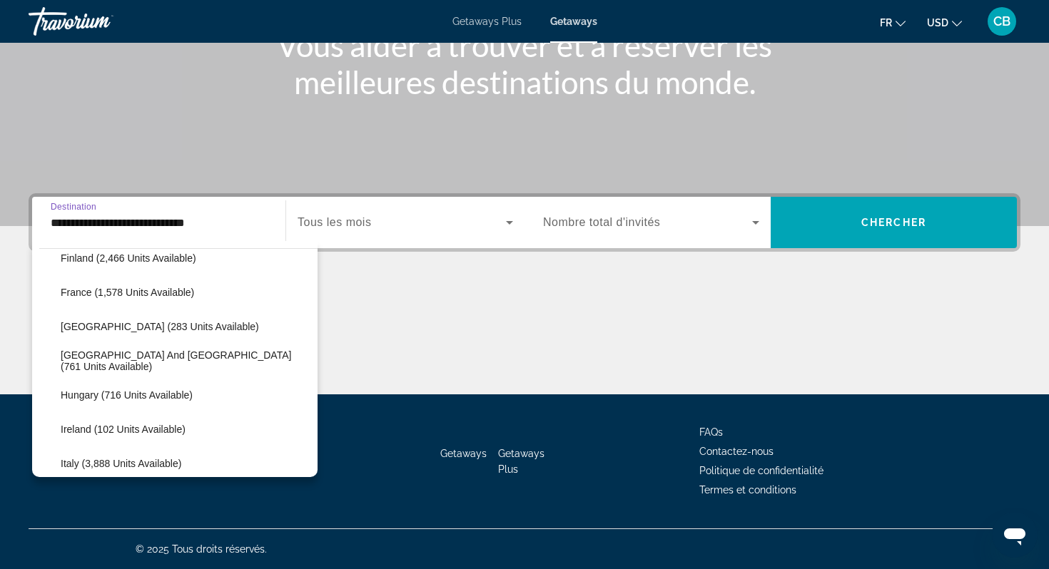
scroll to position [394, 0]
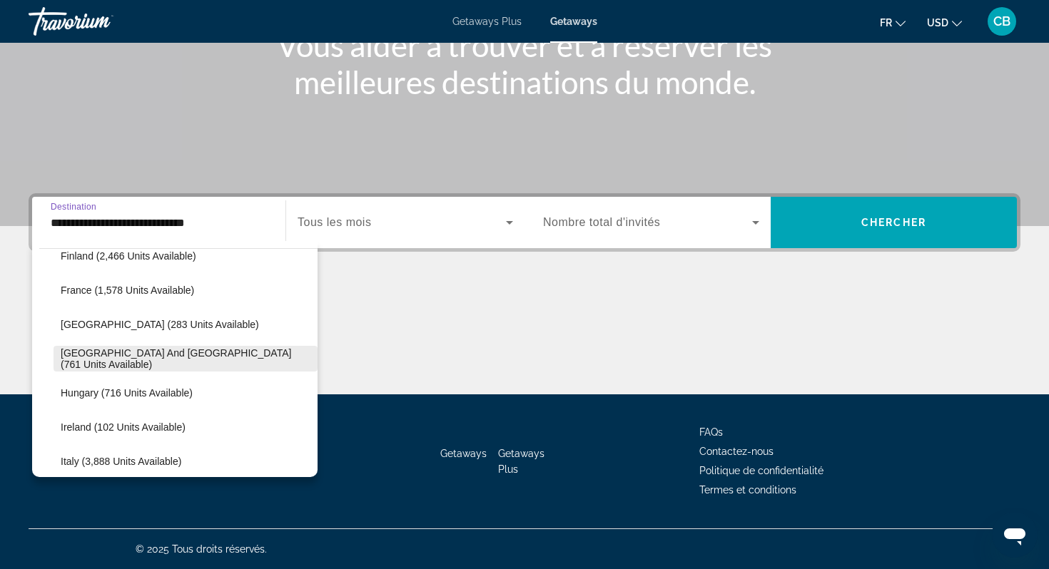
click at [70, 358] on span "Greece and Cyprus (761 units available)" at bounding box center [186, 358] width 250 height 23
type input "**********"
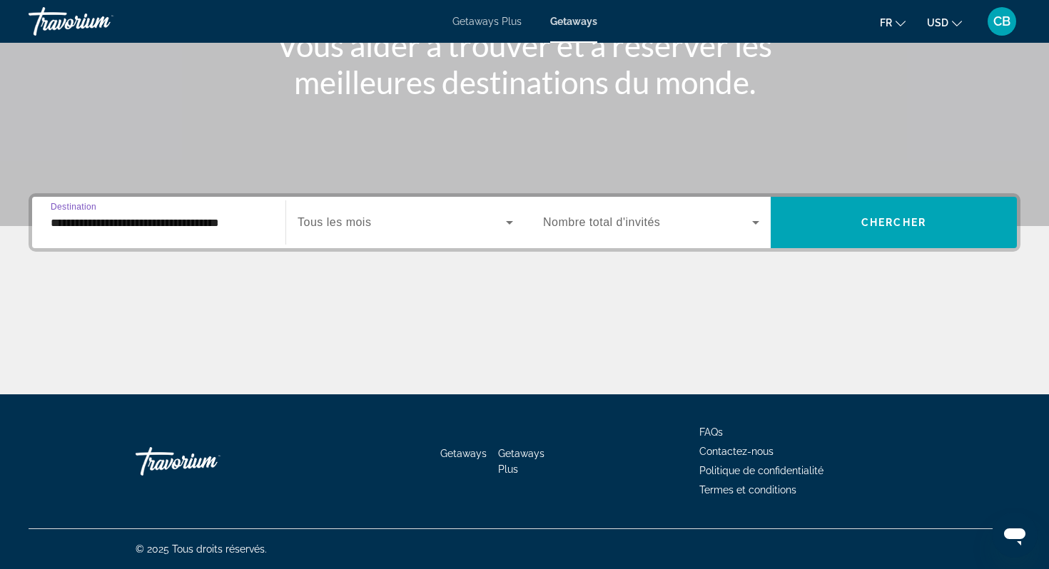
click at [395, 223] on span "Search widget" at bounding box center [402, 222] width 208 height 17
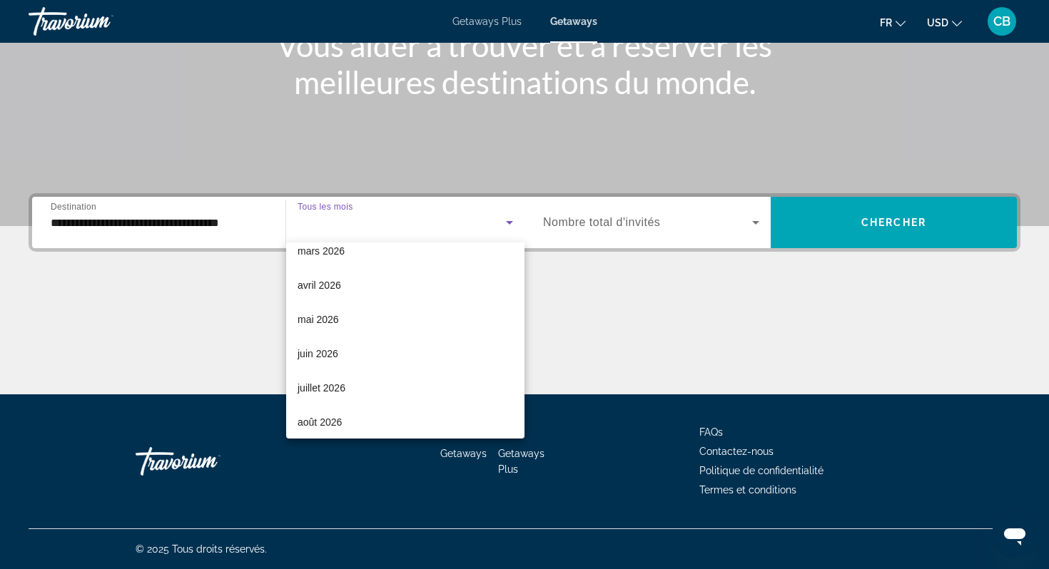
scroll to position [295, 0]
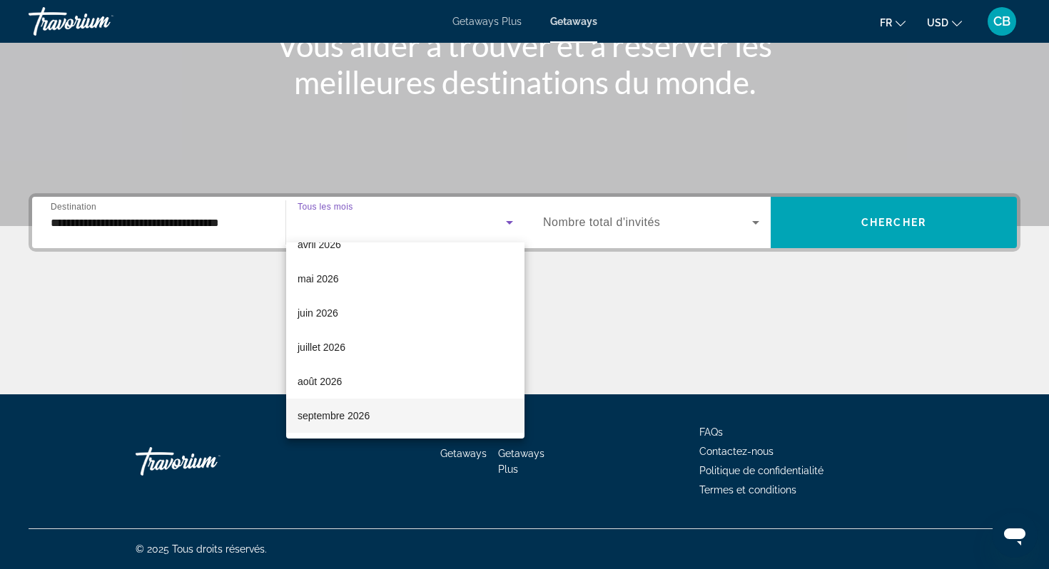
click at [365, 415] on span "septembre 2026" at bounding box center [334, 415] width 72 height 17
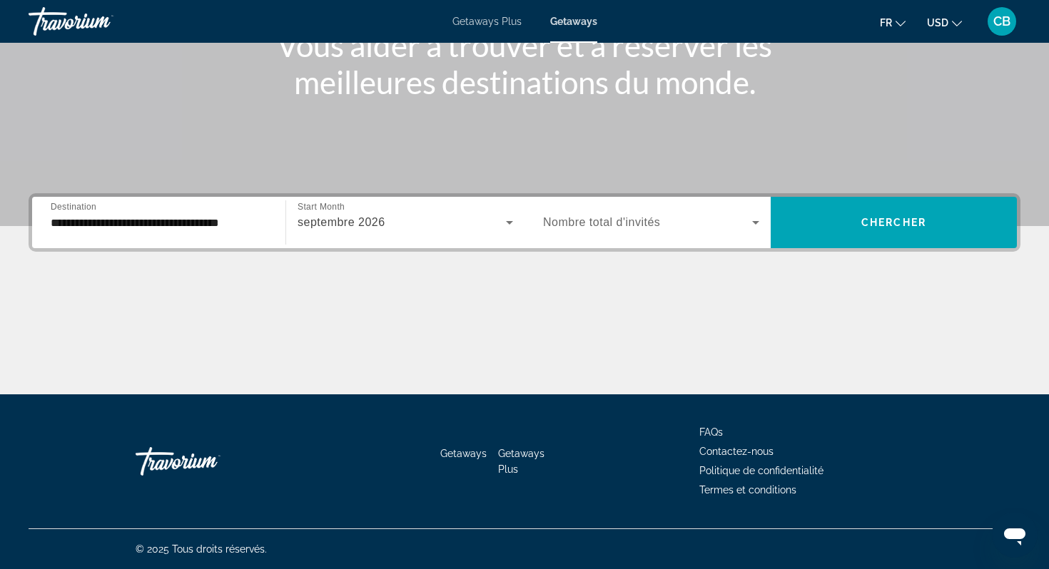
click at [651, 238] on div "Search widget" at bounding box center [651, 223] width 216 height 40
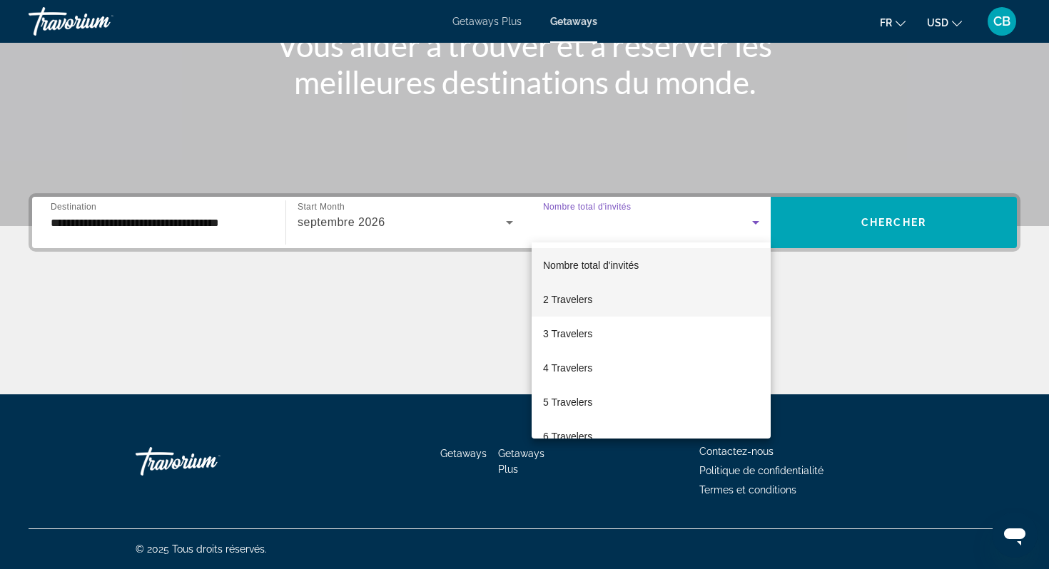
click at [626, 304] on mat-option "2 Travelers" at bounding box center [651, 300] width 239 height 34
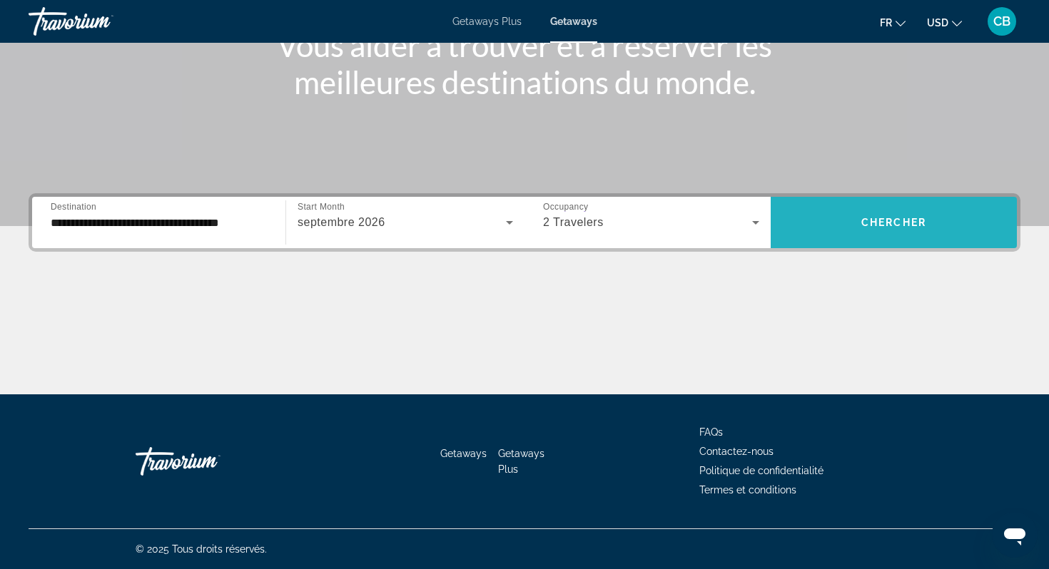
click at [855, 225] on span "Search widget" at bounding box center [894, 222] width 246 height 34
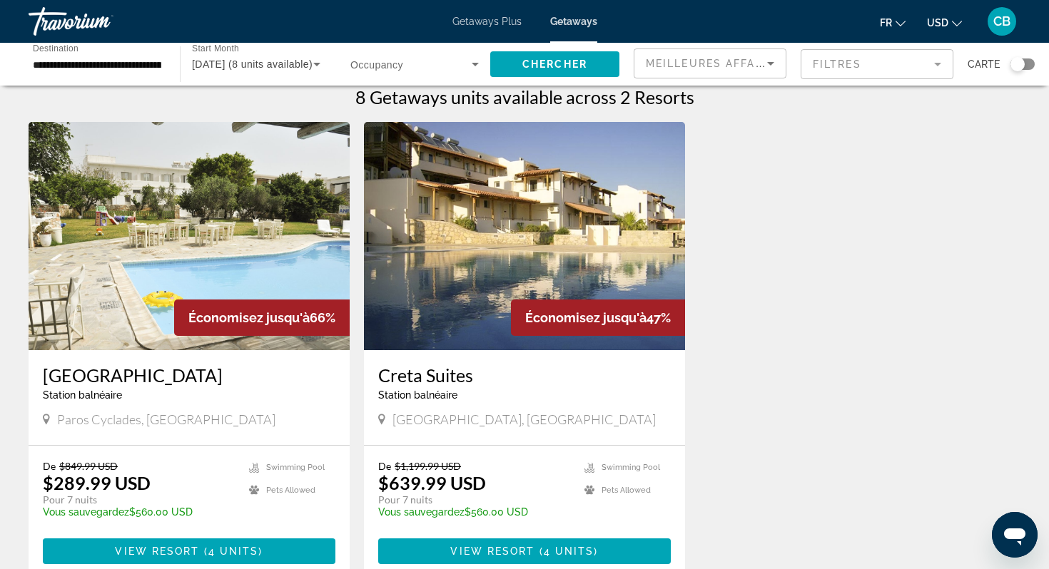
scroll to position [12, 0]
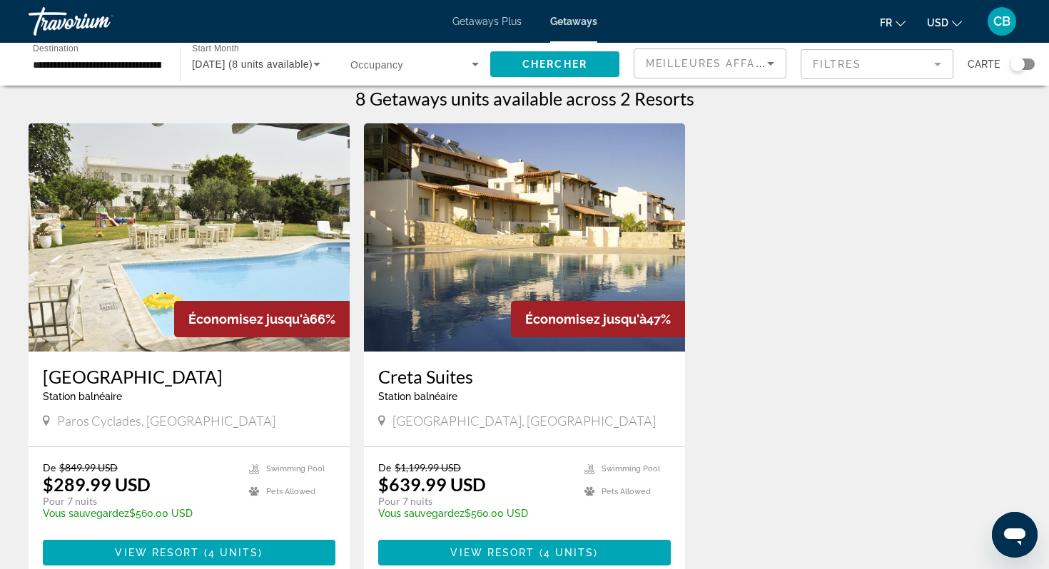
click at [200, 175] on img "Main content" at bounding box center [189, 237] width 321 height 228
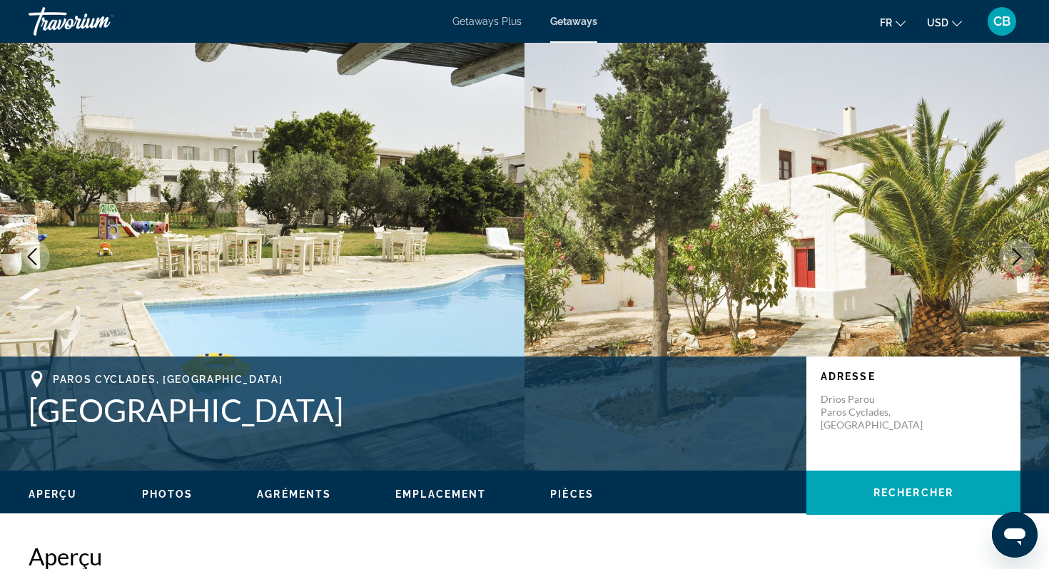
click at [1024, 255] on icon "Next image" at bounding box center [1016, 256] width 17 height 17
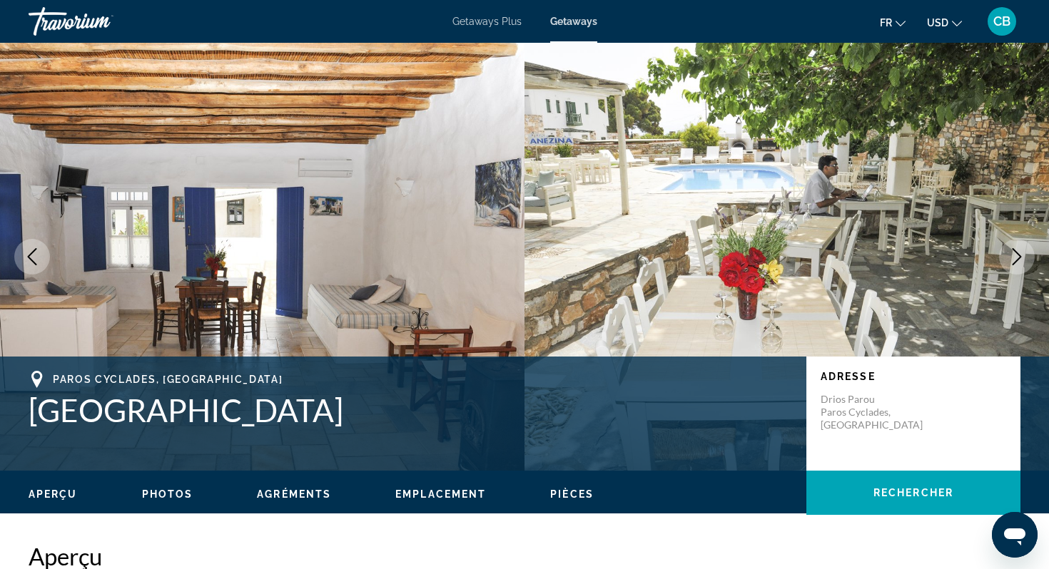
click at [1024, 257] on icon "Next image" at bounding box center [1016, 256] width 17 height 17
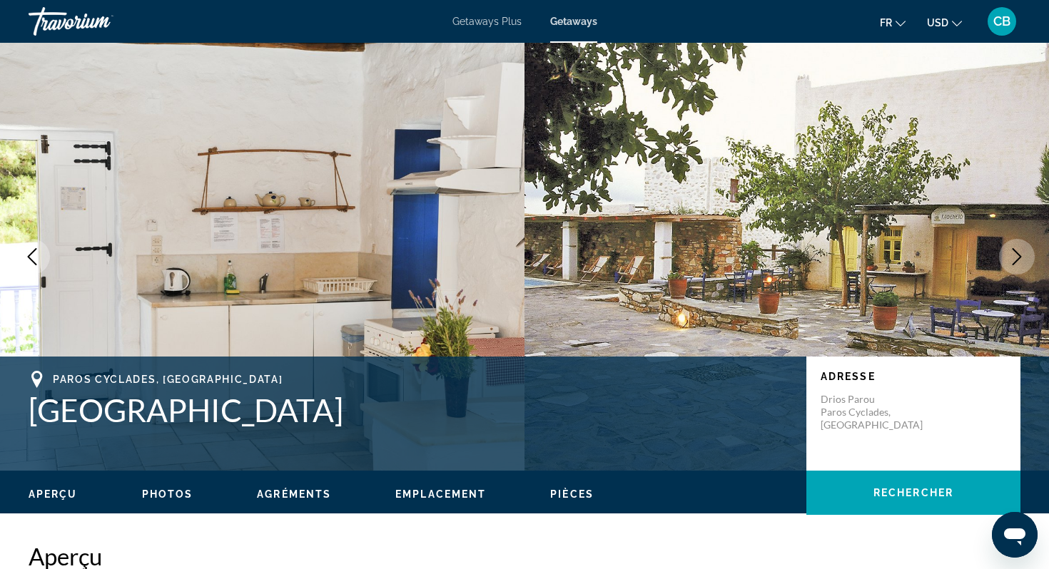
click at [1024, 257] on icon "Next image" at bounding box center [1016, 256] width 17 height 17
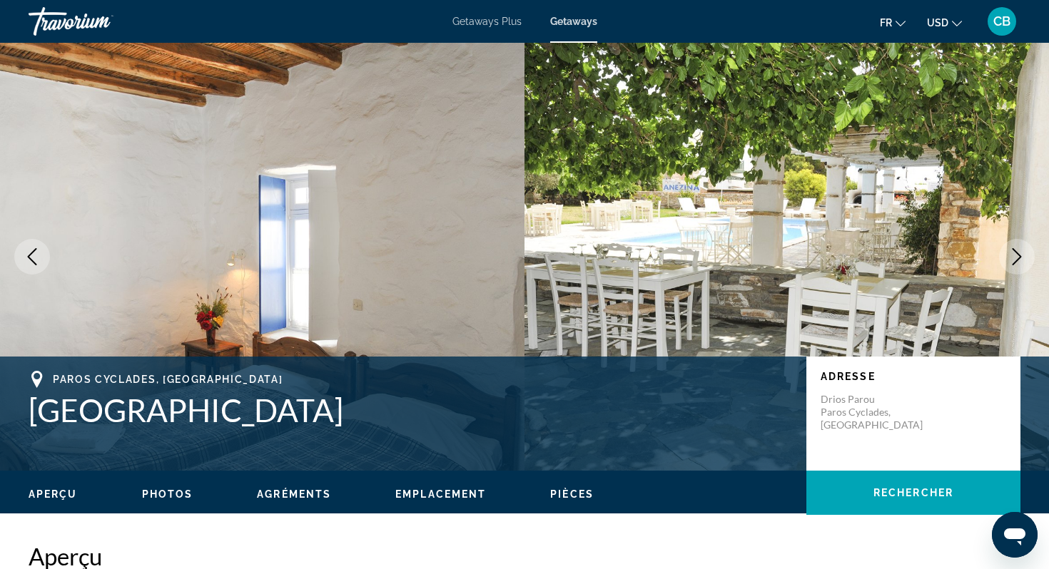
click at [1024, 257] on icon "Next image" at bounding box center [1016, 256] width 17 height 17
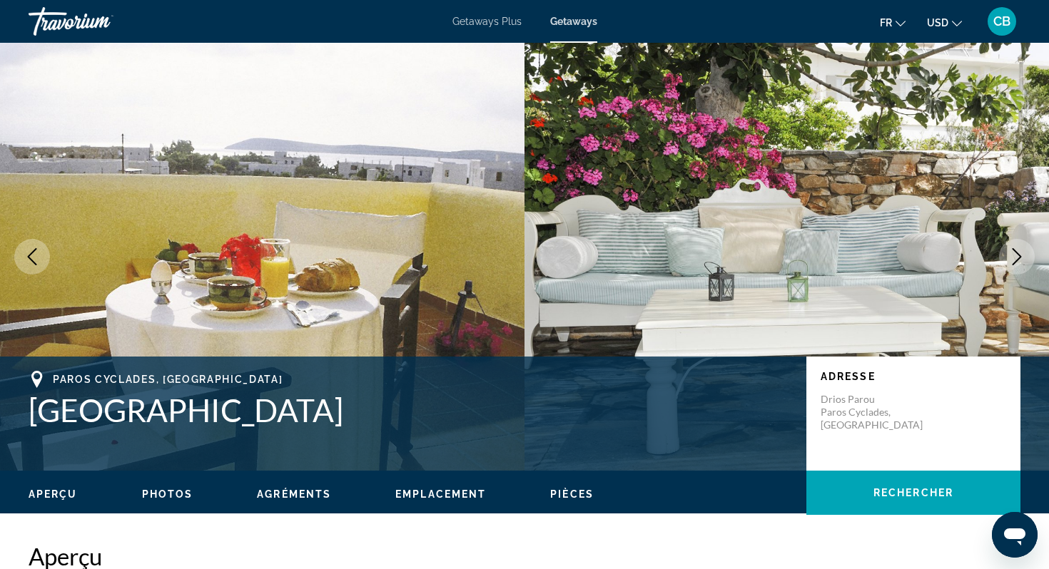
click at [1024, 257] on icon "Next image" at bounding box center [1016, 256] width 17 height 17
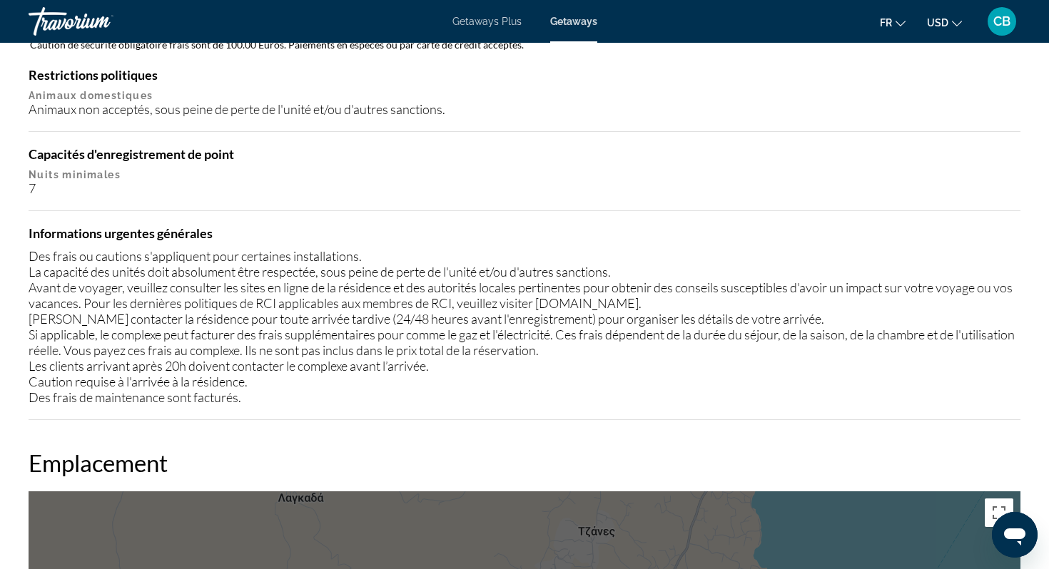
scroll to position [1568, 0]
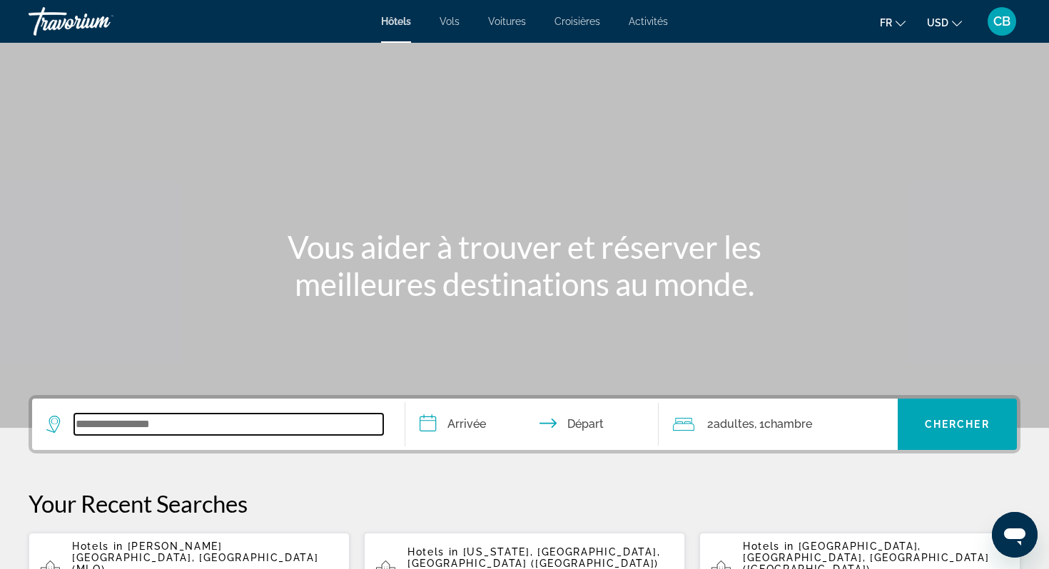
click at [183, 418] on input "Search widget" at bounding box center [228, 424] width 309 height 21
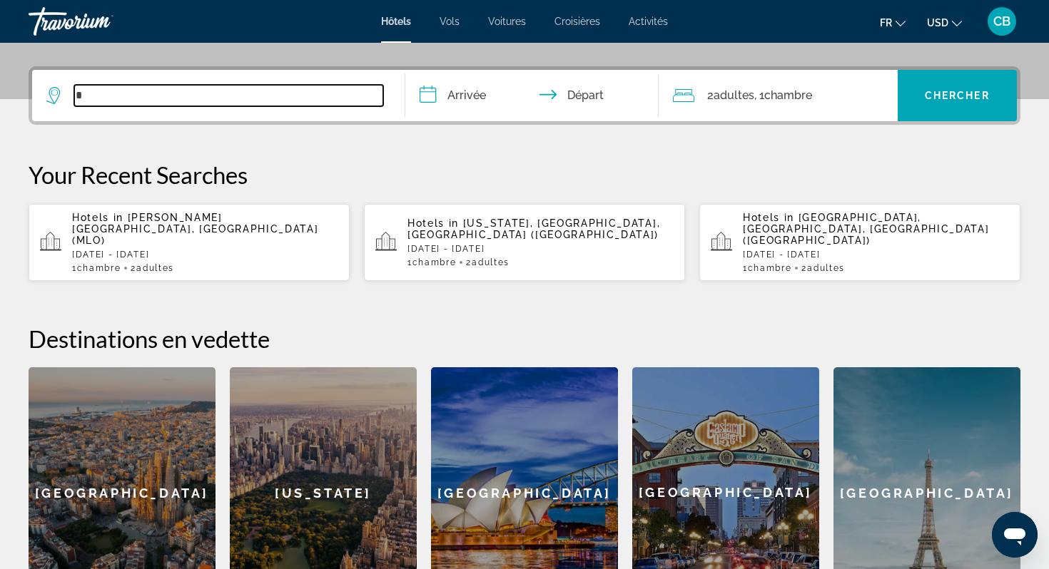
scroll to position [349, 0]
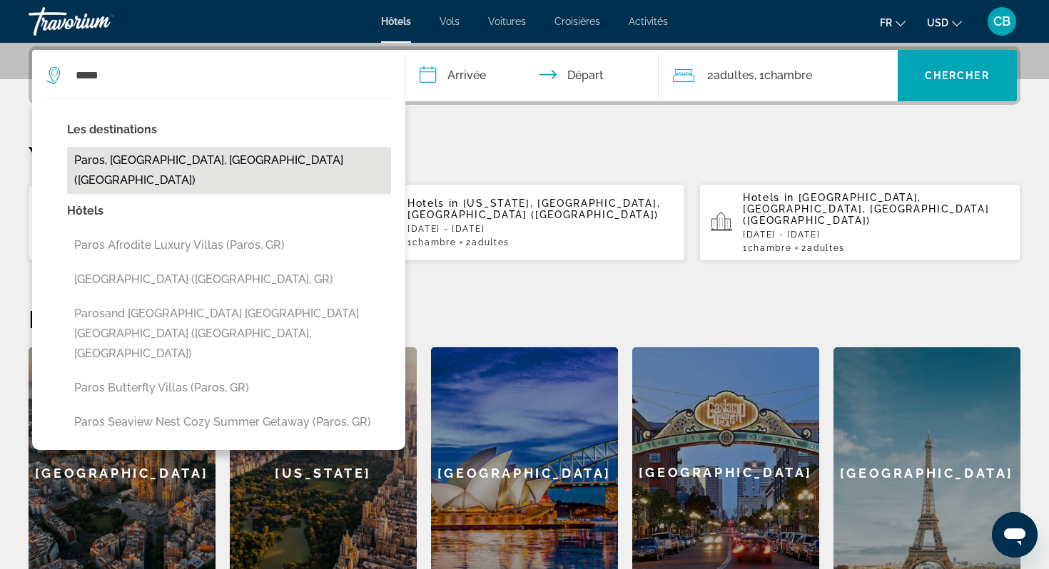
click at [274, 173] on button "Paros, Paros Island, Greece (PAS)" at bounding box center [229, 170] width 324 height 47
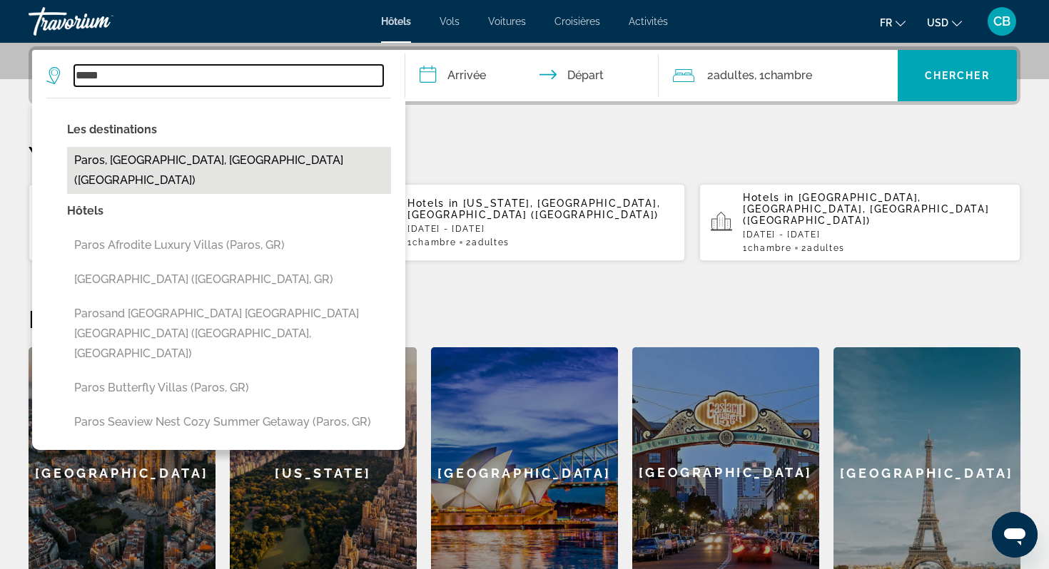
type input "**********"
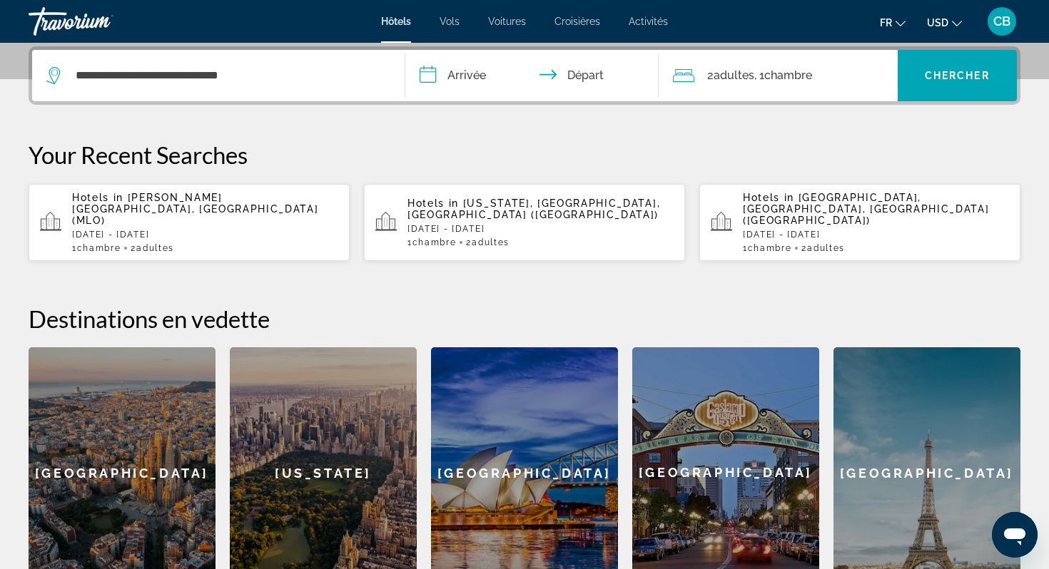
click at [949, 26] on button "USD USD ($) MXN (Mex$) CAD (Can$) GBP (£) EUR (€) AUD (A$) NZD (NZ$) CNY (CN¥)" at bounding box center [944, 22] width 35 height 21
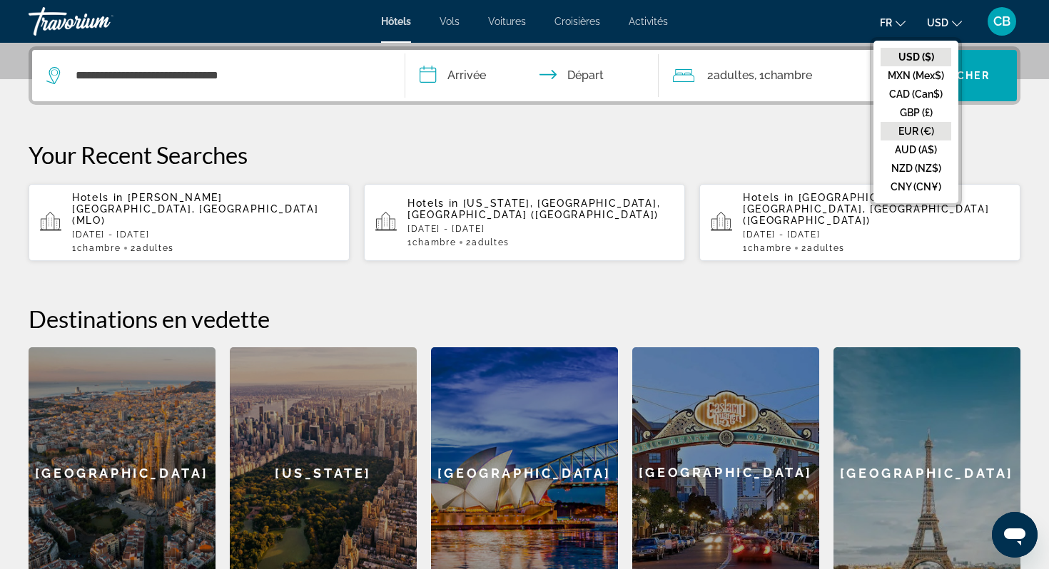
click at [923, 128] on button "EUR (€)" at bounding box center [915, 131] width 71 height 19
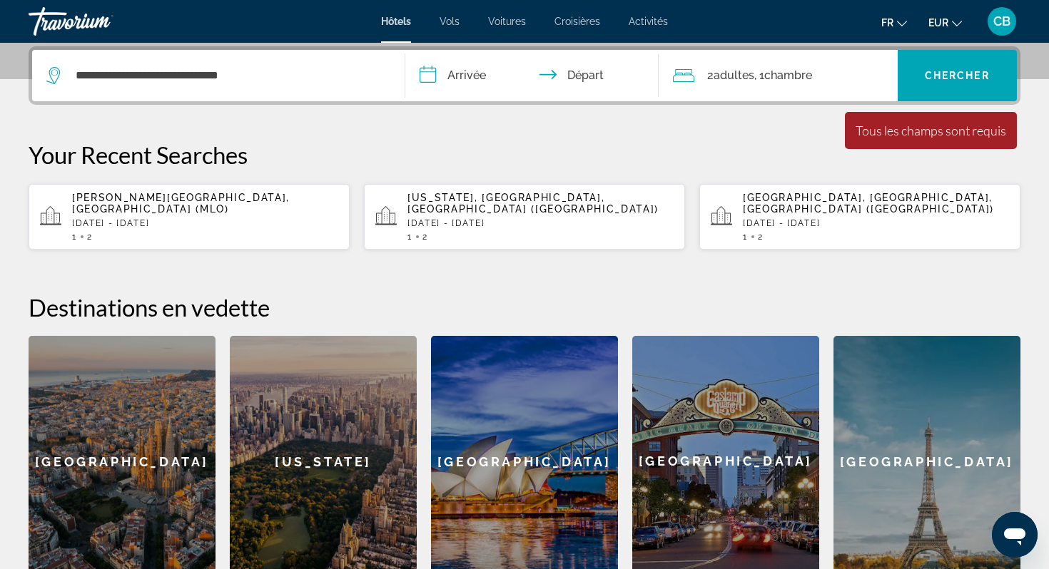
click at [489, 78] on input "**********" at bounding box center [534, 78] width 259 height 56
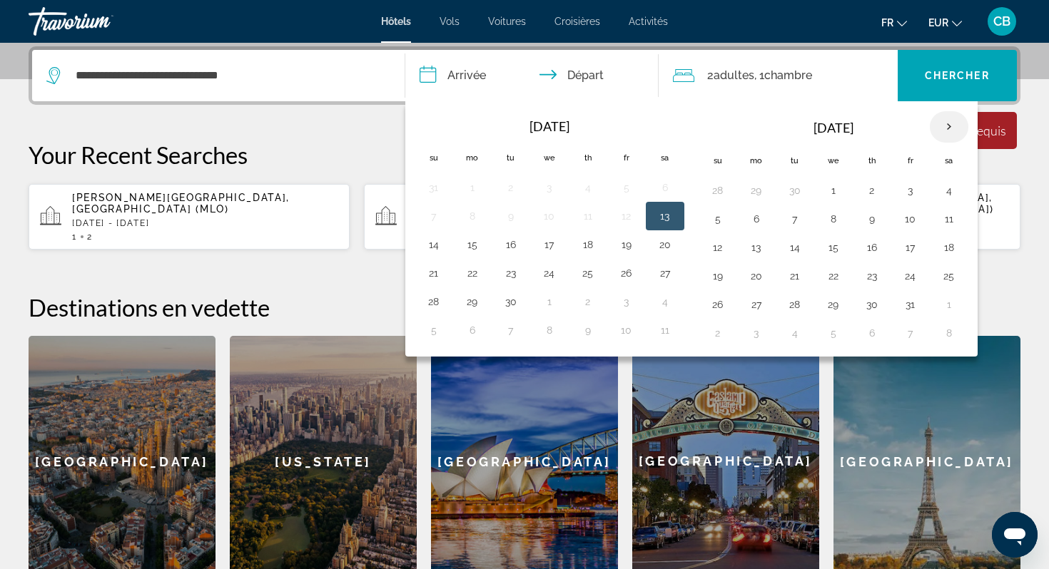
click at [950, 132] on th "Next month" at bounding box center [949, 126] width 39 height 31
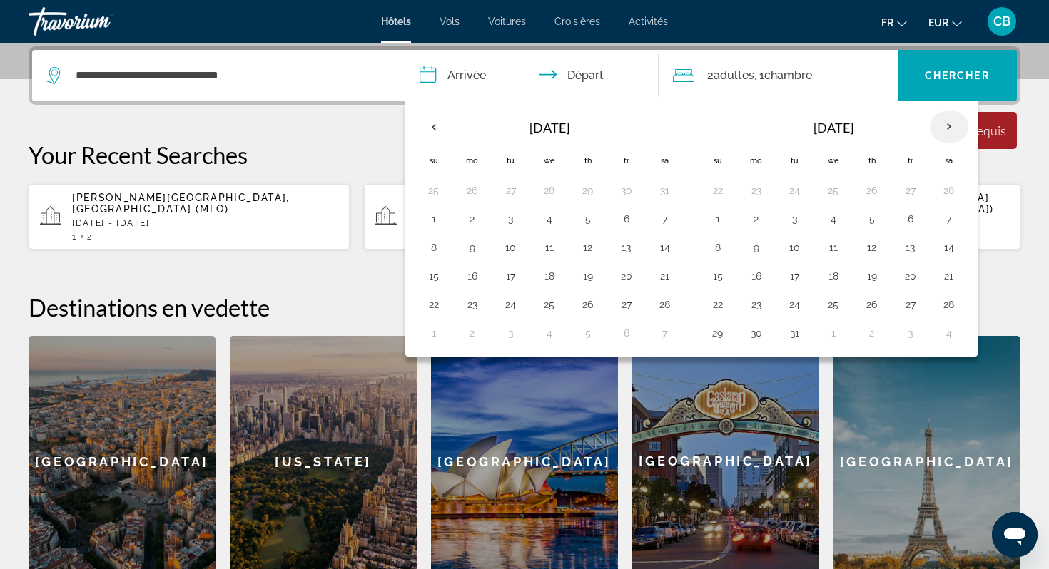
click at [950, 132] on th "Next month" at bounding box center [949, 126] width 39 height 31
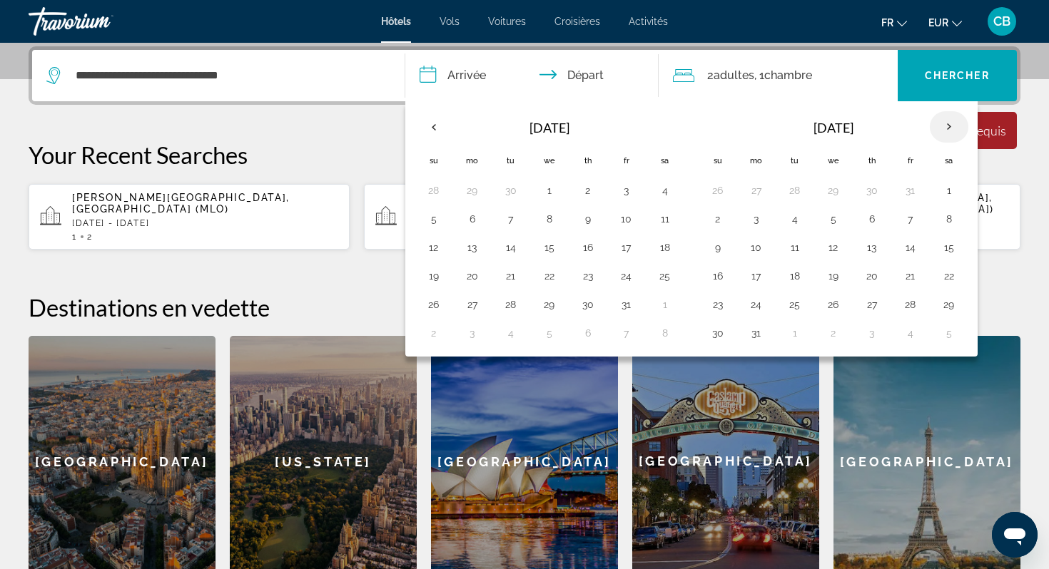
click at [950, 132] on th "Next month" at bounding box center [949, 126] width 39 height 31
click at [948, 196] on button "5" at bounding box center [949, 191] width 23 height 20
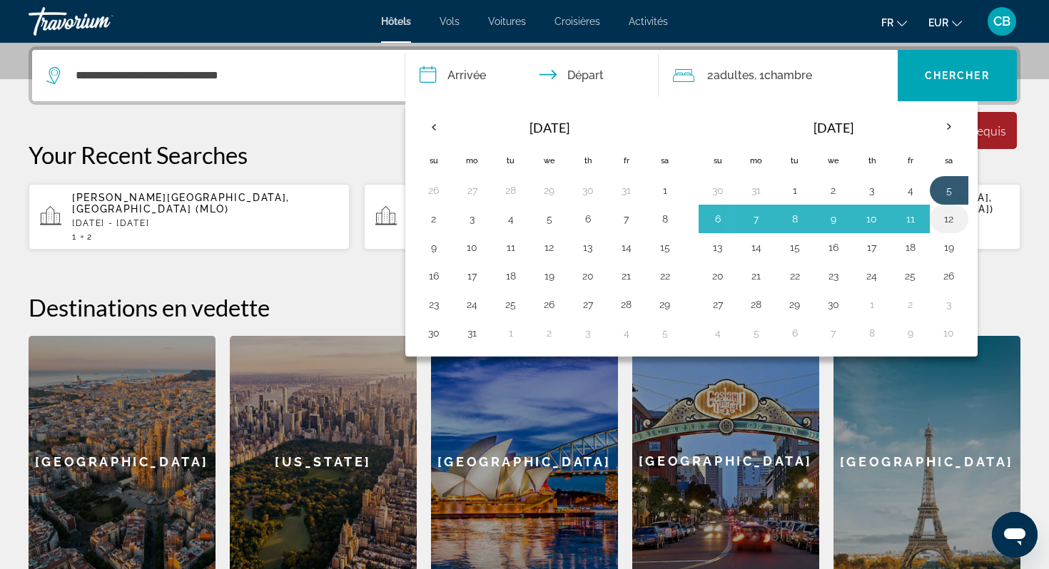
click at [948, 208] on td "12" at bounding box center [949, 219] width 39 height 29
click at [947, 223] on button "12" at bounding box center [949, 219] width 23 height 20
type input "**********"
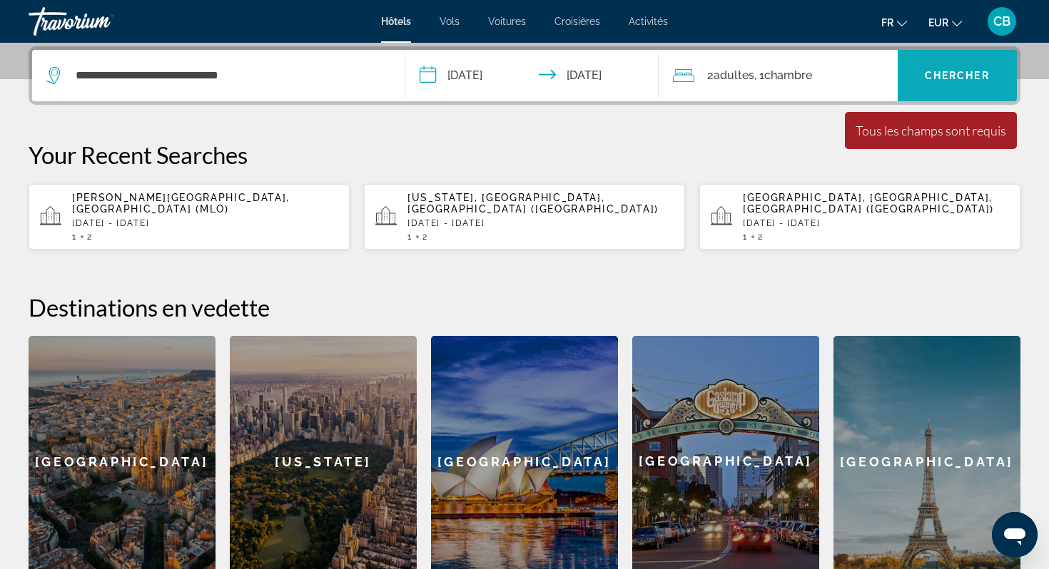
click at [963, 74] on span "Chercher" at bounding box center [957, 75] width 65 height 11
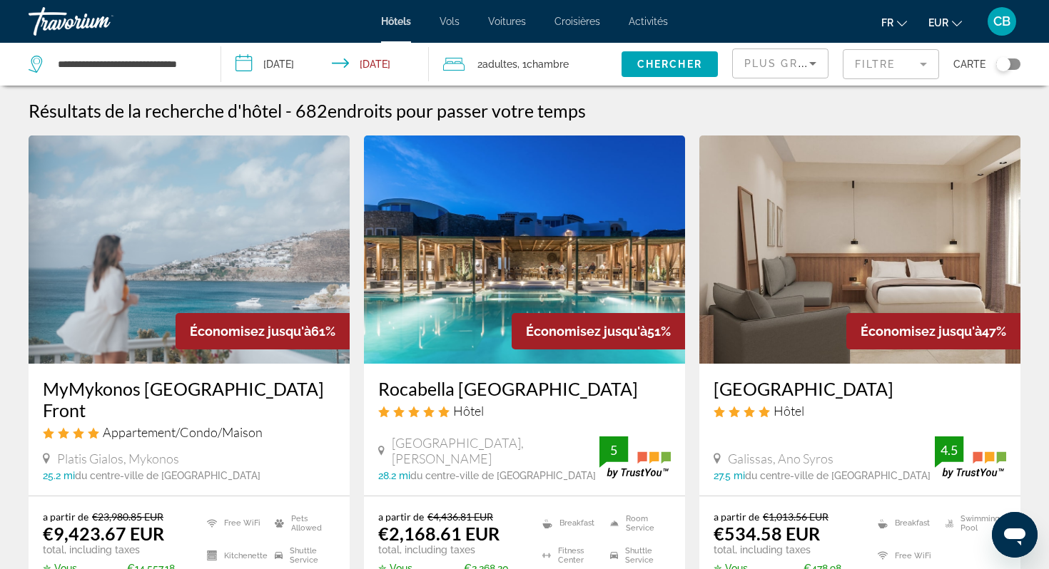
click at [802, 56] on div "Plus grandes économies" at bounding box center [776, 63] width 65 height 17
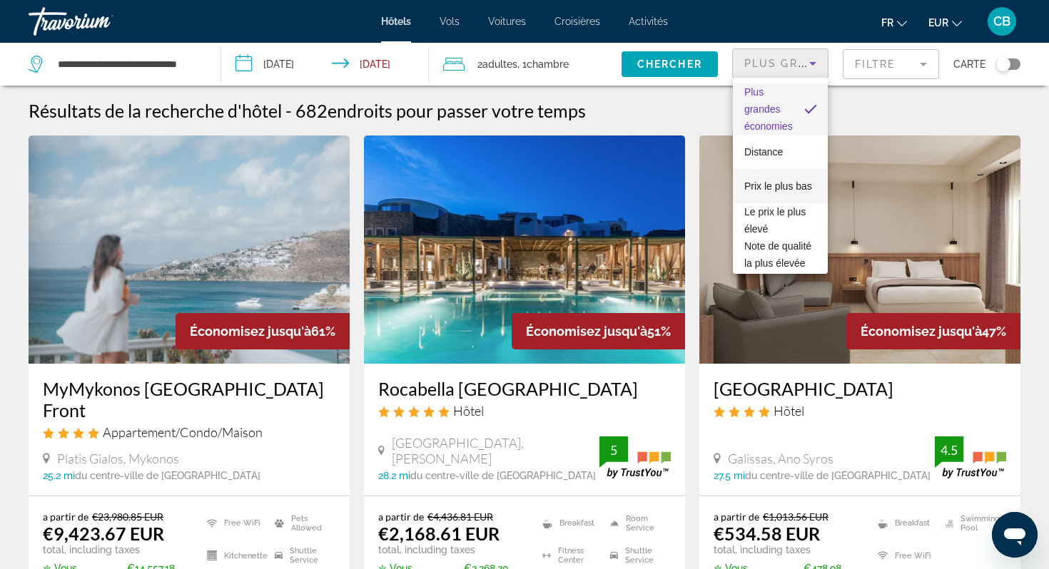
click at [796, 188] on span "Prix le plus bas" at bounding box center [778, 186] width 68 height 11
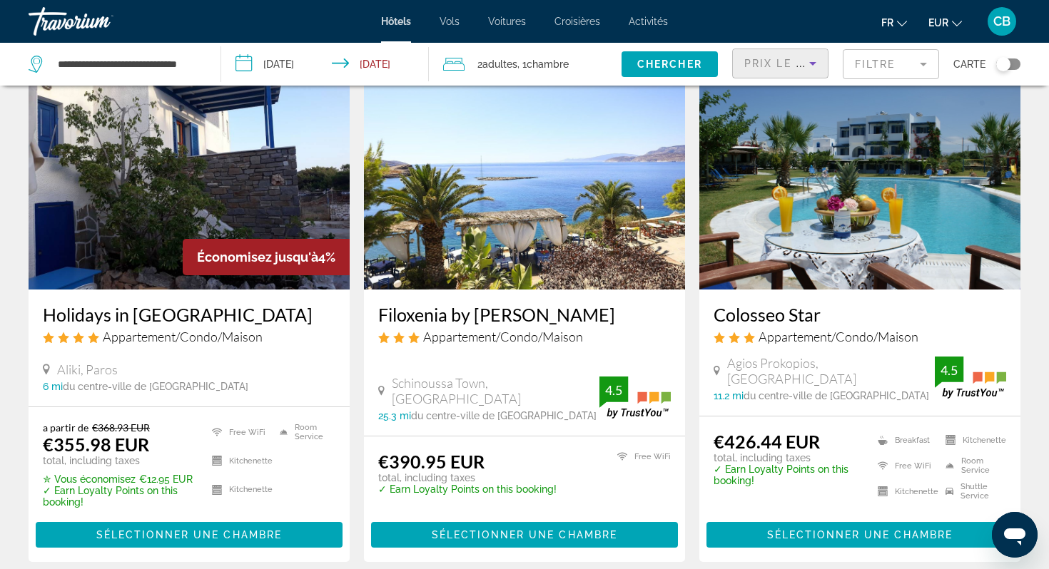
scroll to position [82, 0]
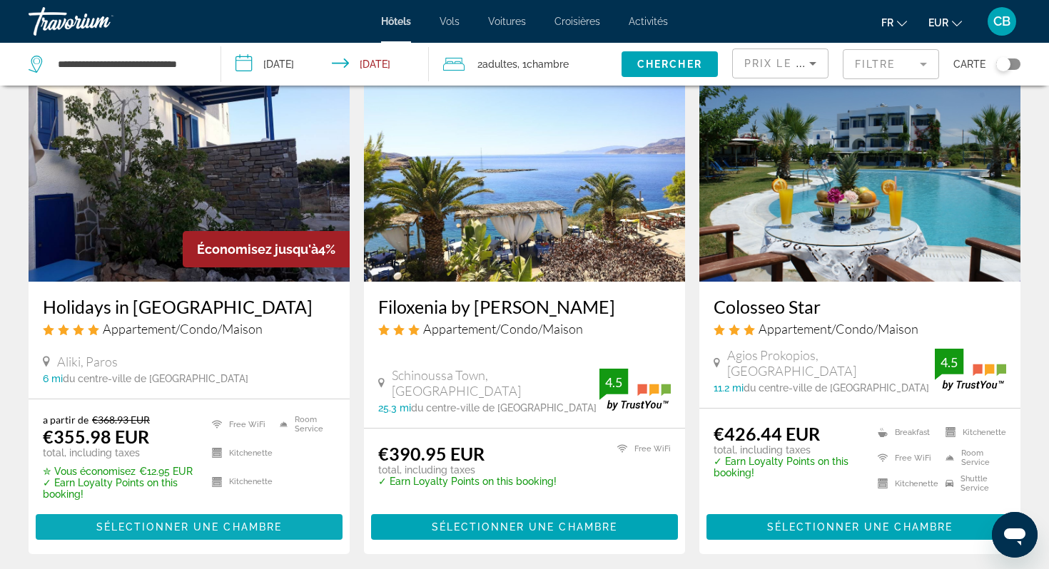
click at [176, 525] on span "Sélectionner une chambre" at bounding box center [189, 527] width 186 height 11
